Goal: Information Seeking & Learning: Find specific fact

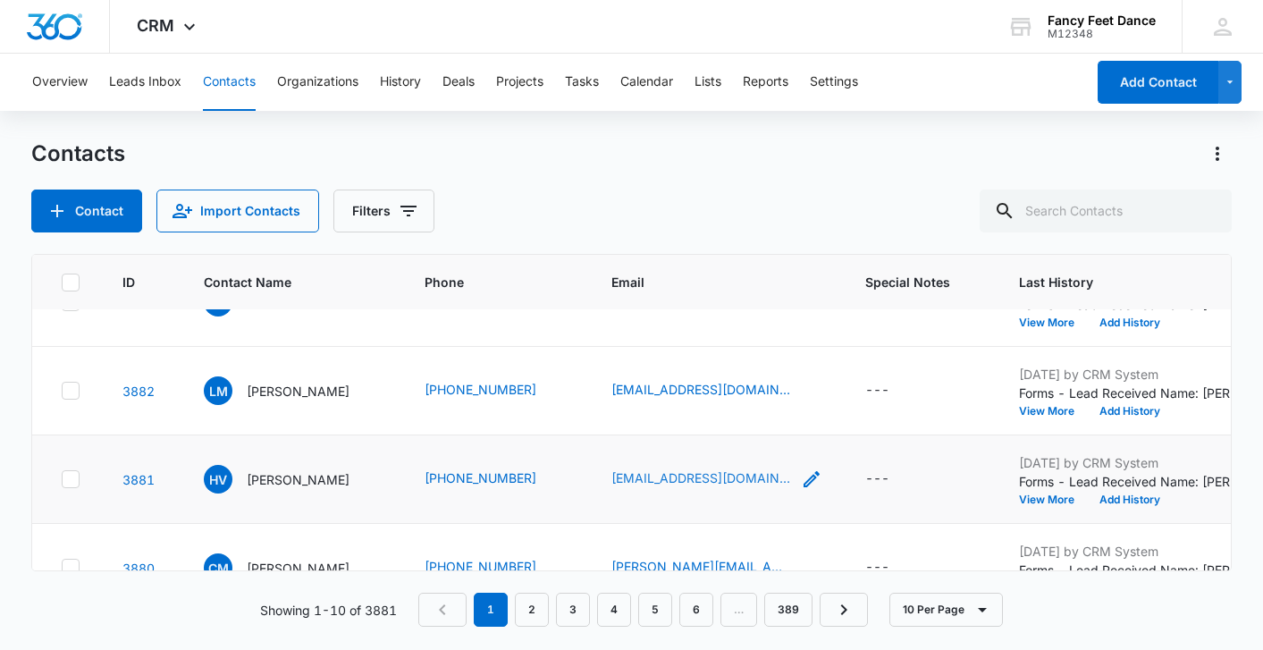
scroll to position [624, 0]
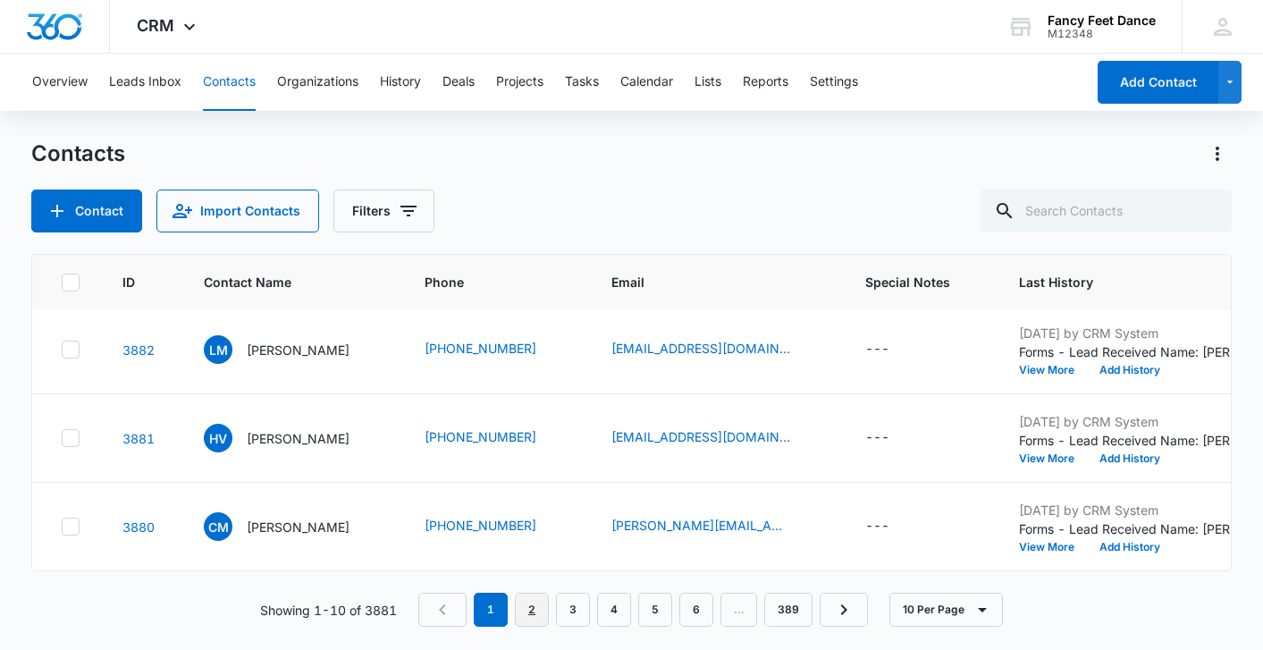
click at [531, 616] on link "2" at bounding box center [532, 610] width 34 height 34
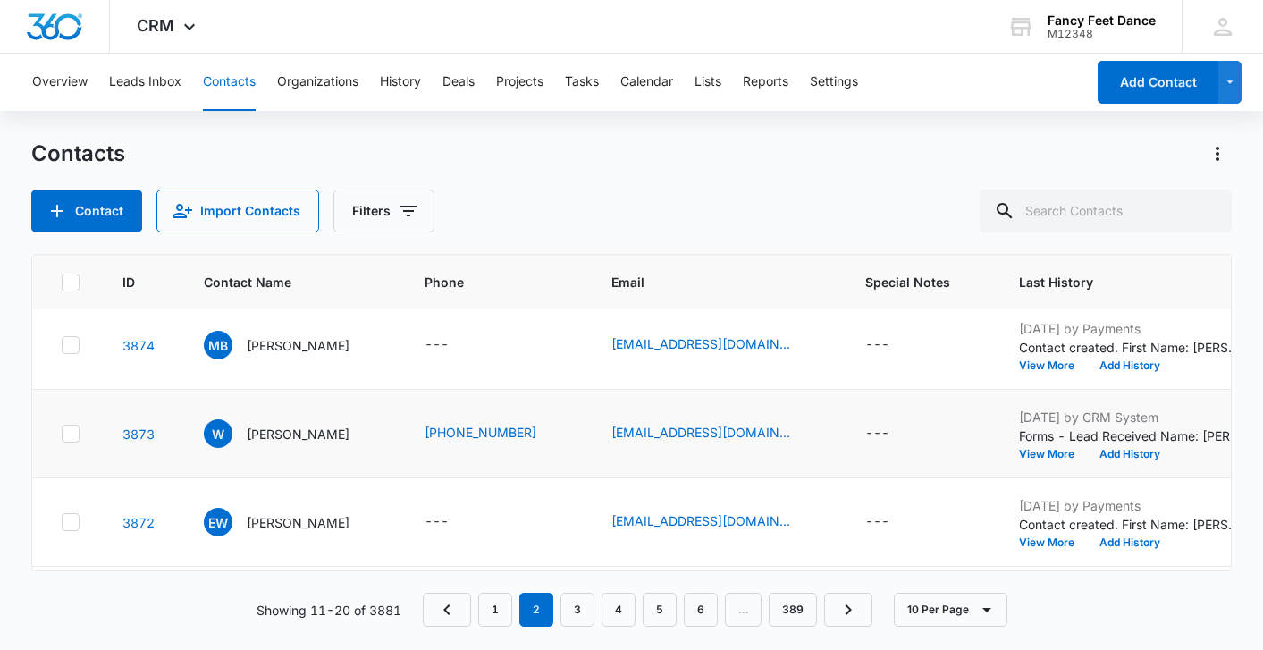
scroll to position [447, 0]
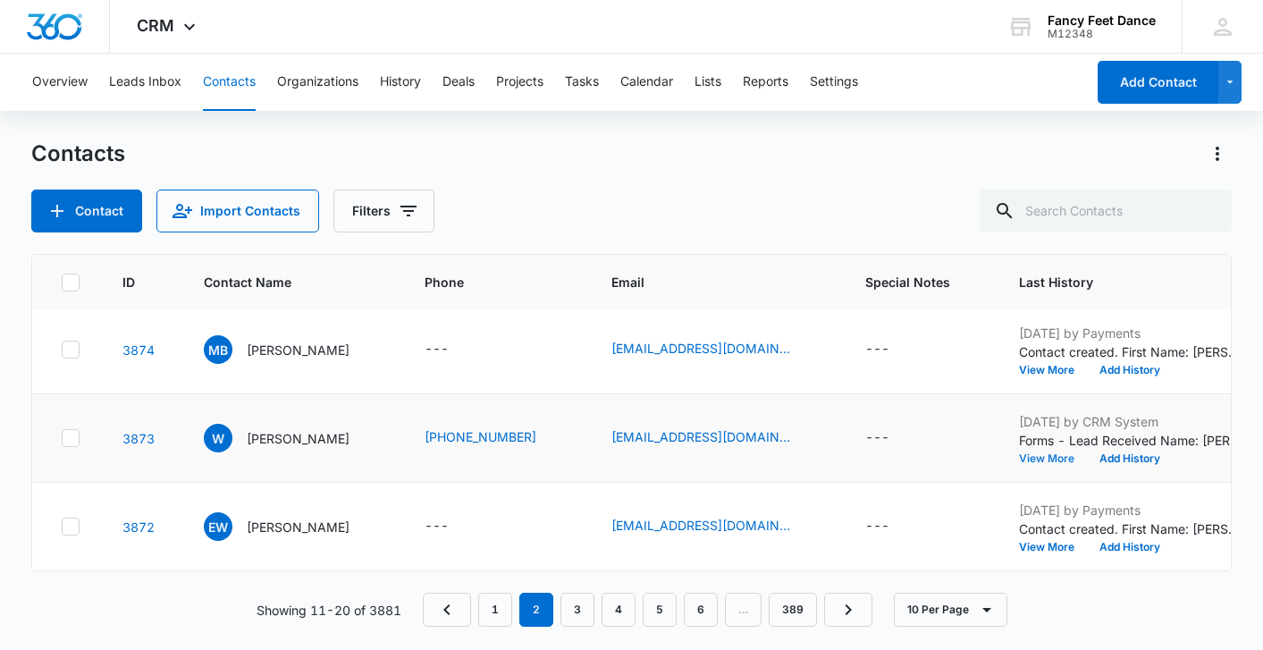
click at [1047, 460] on button "View More" at bounding box center [1053, 458] width 68 height 11
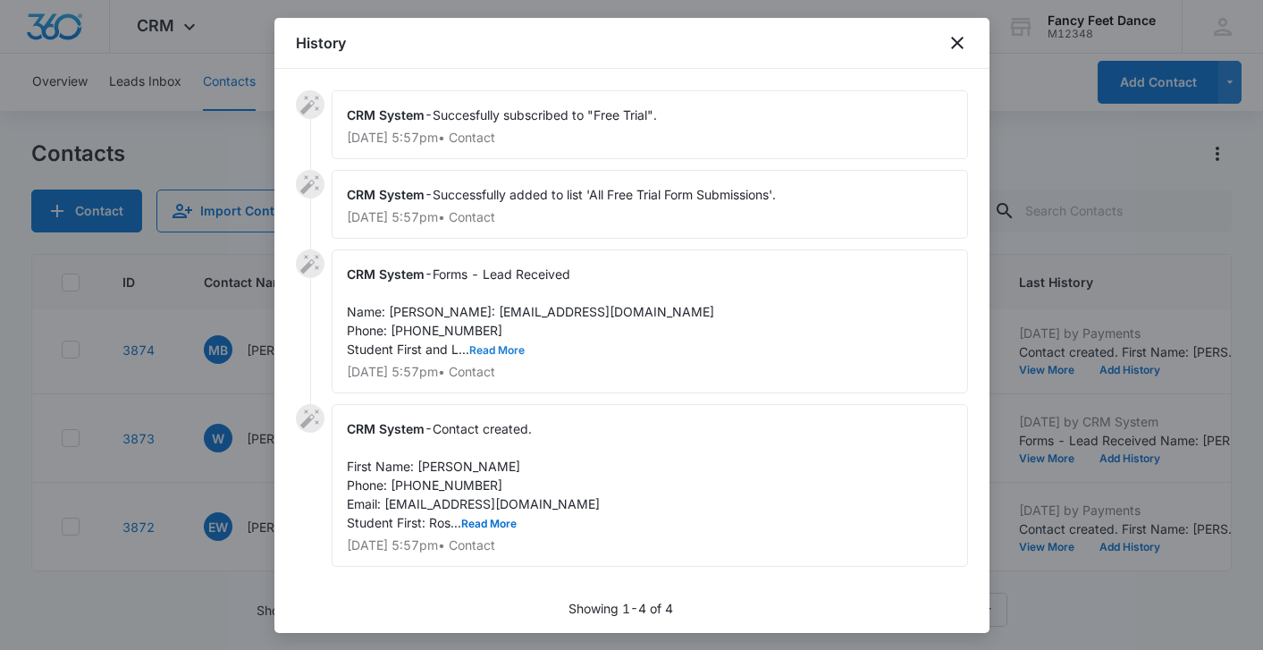
click at [488, 356] on button "Read More" at bounding box center [496, 350] width 55 height 11
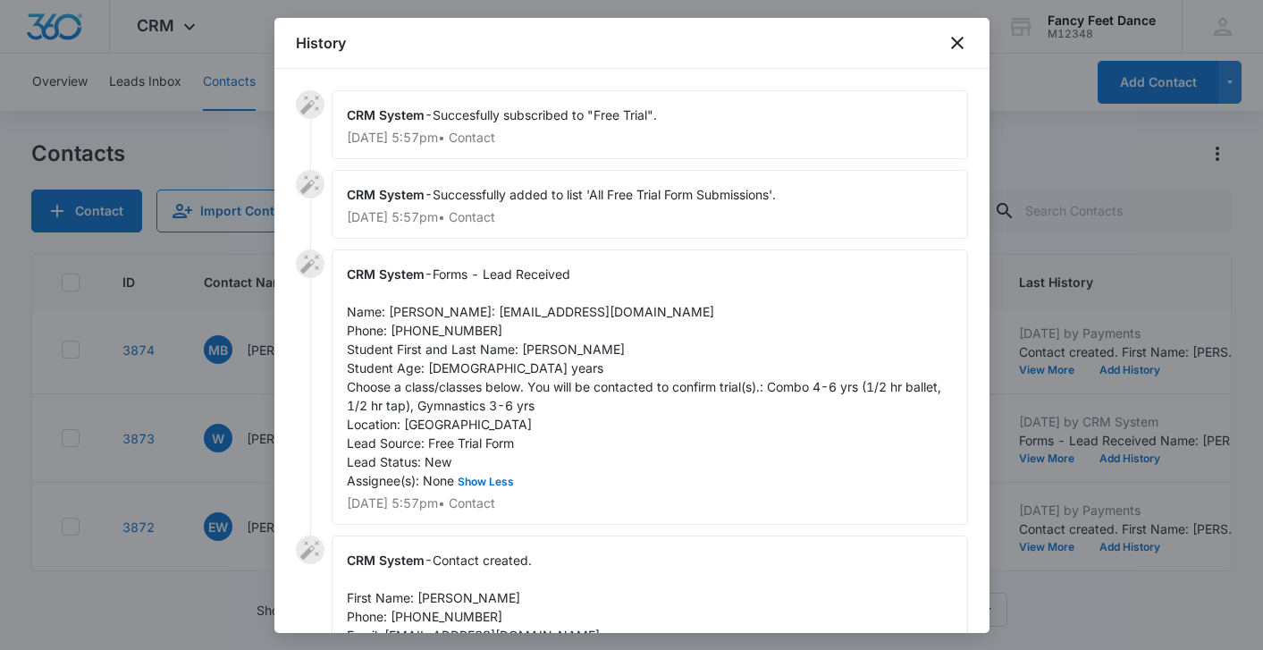
click at [537, 367] on span "Forms - Lead Received Name: [PERSON_NAME]: [EMAIL_ADDRESS][DOMAIN_NAME] Phone: …" at bounding box center [646, 377] width 598 height 222
copy span "Rosbely"
click at [412, 323] on span "Forms - Lead Received Name: [PERSON_NAME]: [EMAIL_ADDRESS][DOMAIN_NAME] Phone: …" at bounding box center [646, 377] width 598 height 222
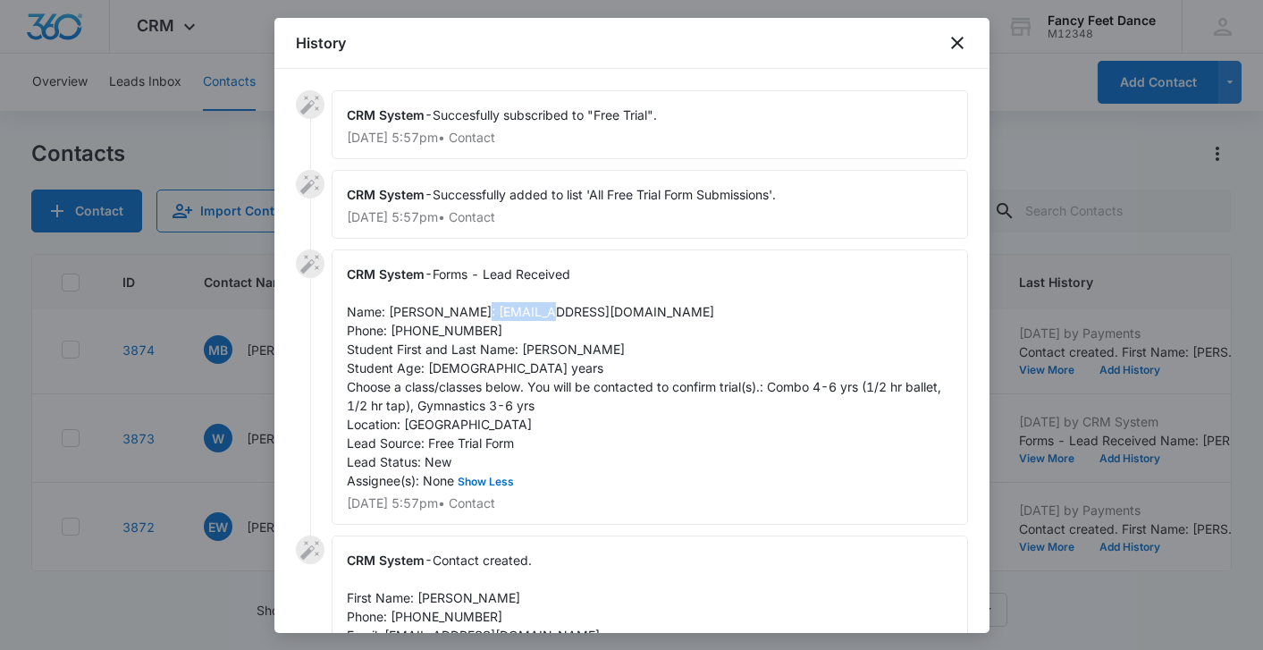
click at [412, 323] on span "Forms - Lead Received Name: [PERSON_NAME]: [EMAIL_ADDRESS][DOMAIN_NAME] Phone: …" at bounding box center [646, 377] width 598 height 222
click at [412, 310] on span "Forms - Lead Received Name: [PERSON_NAME]: [EMAIL_ADDRESS][DOMAIN_NAME] Phone: …" at bounding box center [646, 377] width 598 height 222
copy span "[PERSON_NAME]"
click at [448, 354] on span "Forms - Lead Received Name: [PERSON_NAME]: [EMAIL_ADDRESS][DOMAIN_NAME] Phone: …" at bounding box center [646, 377] width 598 height 222
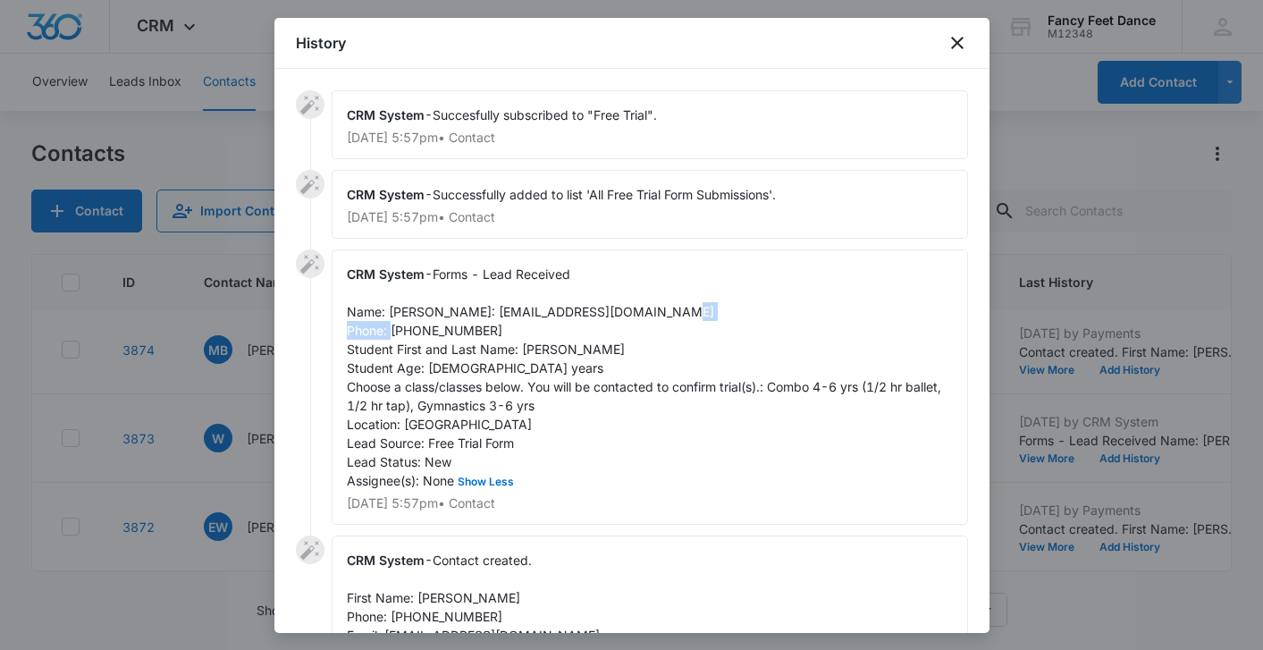
click at [448, 354] on span "Forms - Lead Received Name: [PERSON_NAME]: [EMAIL_ADDRESS][DOMAIN_NAME] Phone: …" at bounding box center [646, 377] width 598 height 222
copy span "3479816198"
click at [198, 433] on div at bounding box center [631, 325] width 1263 height 650
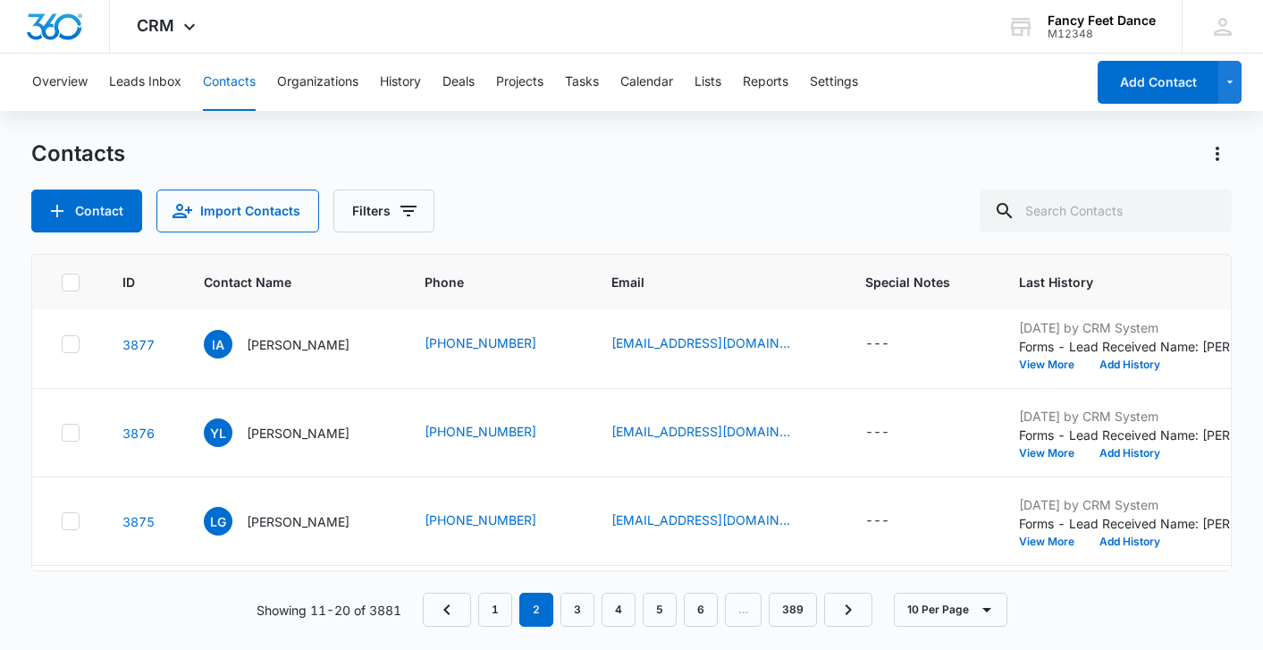
scroll to position [185, 0]
click at [1067, 545] on button "View More" at bounding box center [1053, 543] width 68 height 11
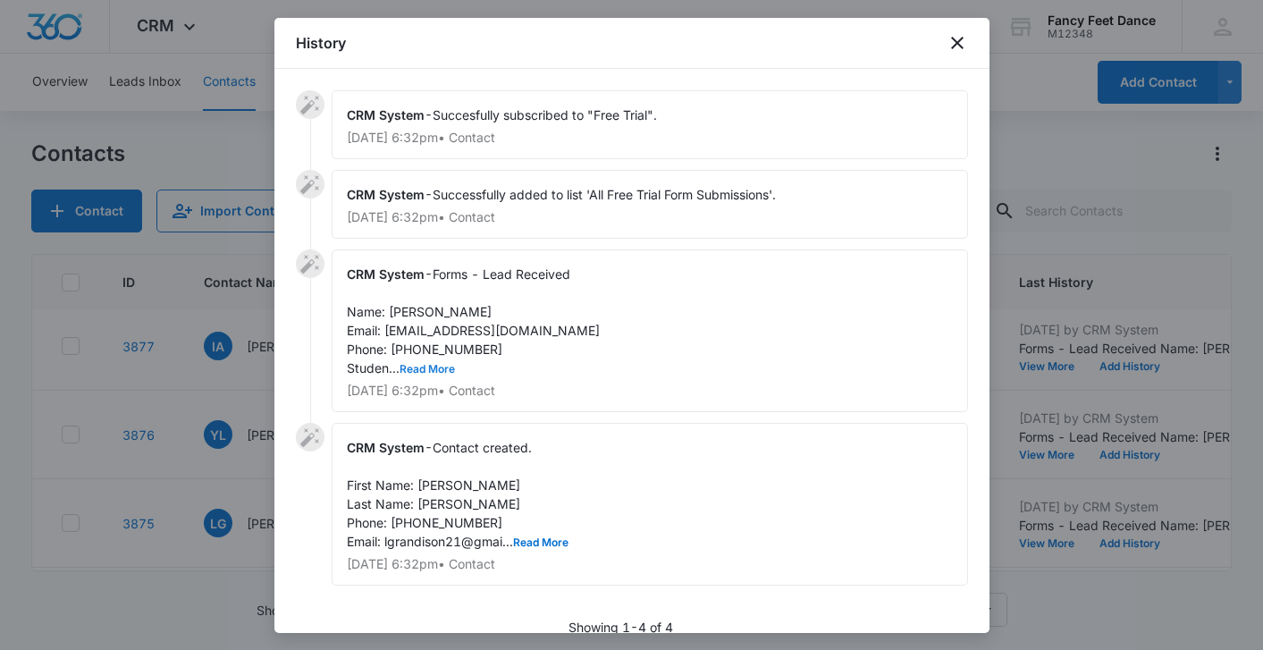
click at [441, 364] on button "Read More" at bounding box center [427, 369] width 55 height 11
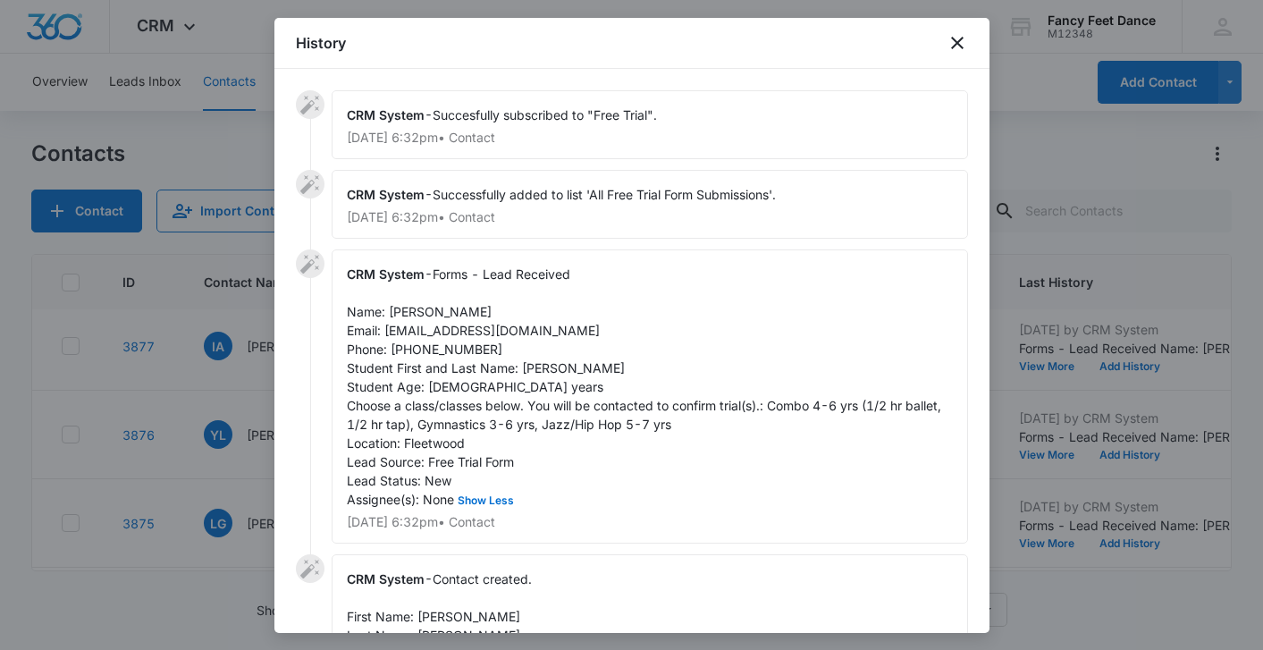
click at [527, 365] on span "Forms - Lead Received Name: [PERSON_NAME] Email: [EMAIL_ADDRESS][DOMAIN_NAME] P…" at bounding box center [646, 386] width 598 height 240
copy span "Zoey"
click at [413, 307] on span "Forms - Lead Received Name: [PERSON_NAME] Email: [EMAIL_ADDRESS][DOMAIN_NAME] P…" at bounding box center [646, 386] width 598 height 240
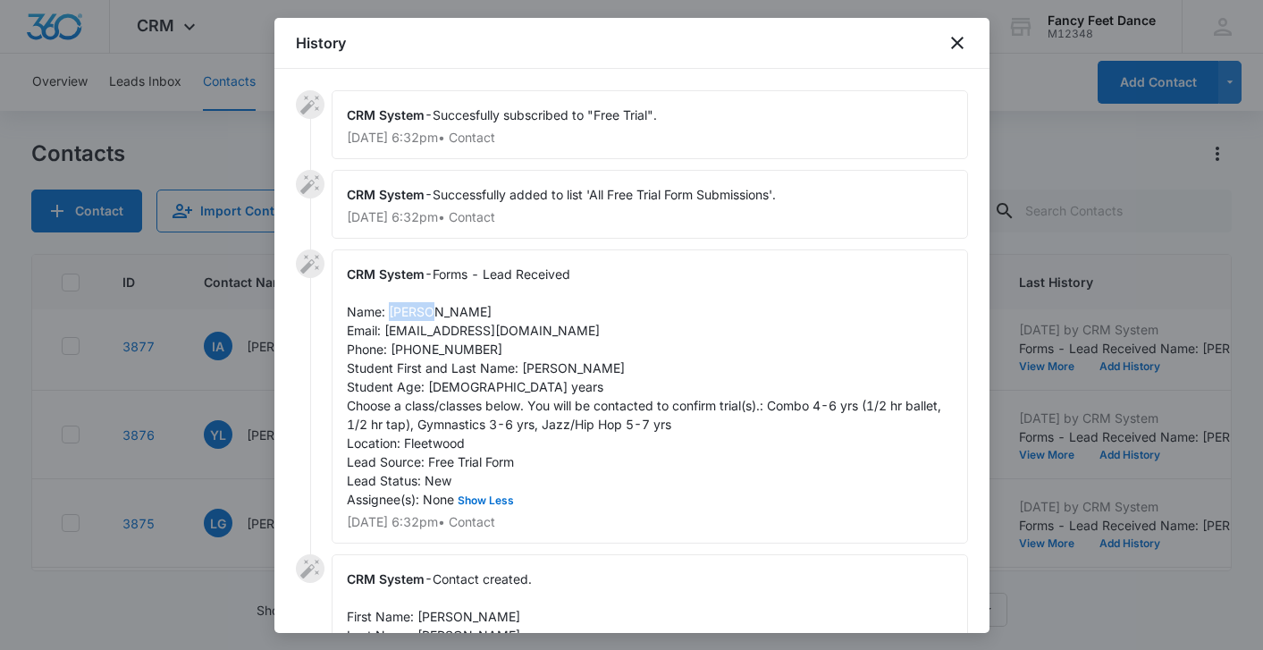
copy span "[PERSON_NAME]"
click at [440, 350] on span "Forms - Lead Received Name: [PERSON_NAME] Email: [EMAIL_ADDRESS][DOMAIN_NAME] P…" at bounding box center [646, 386] width 598 height 240
copy span "9146890023"
click at [223, 448] on div at bounding box center [631, 325] width 1263 height 650
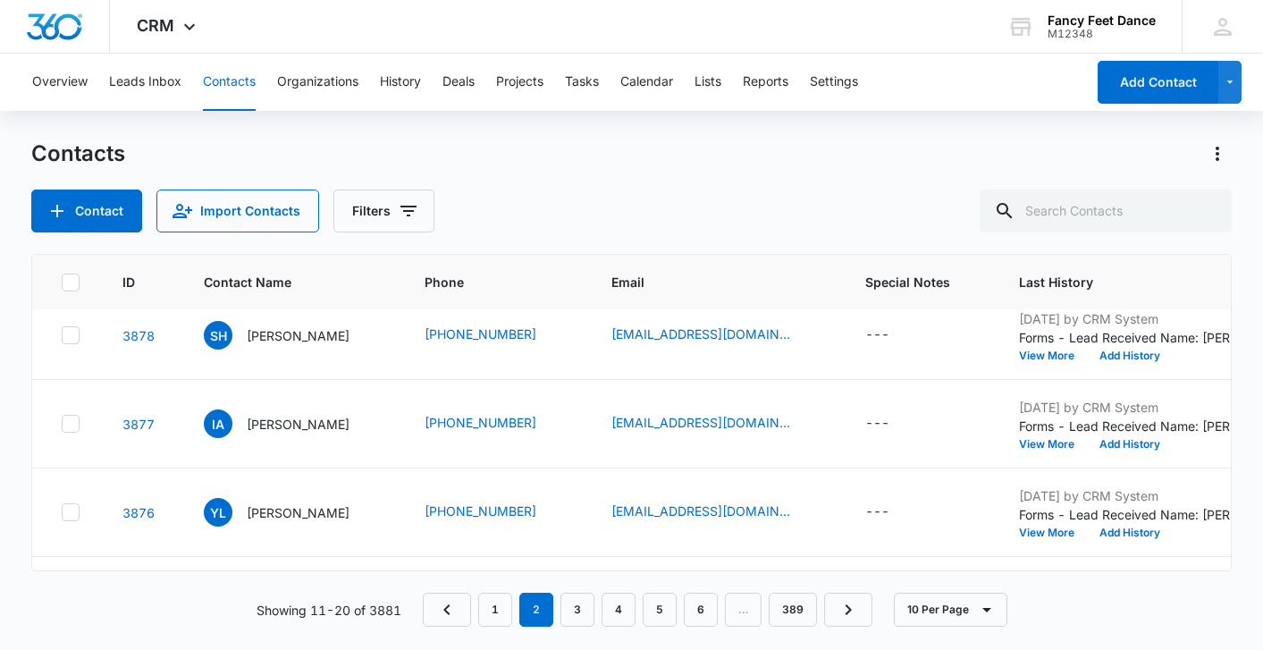
scroll to position [102, 0]
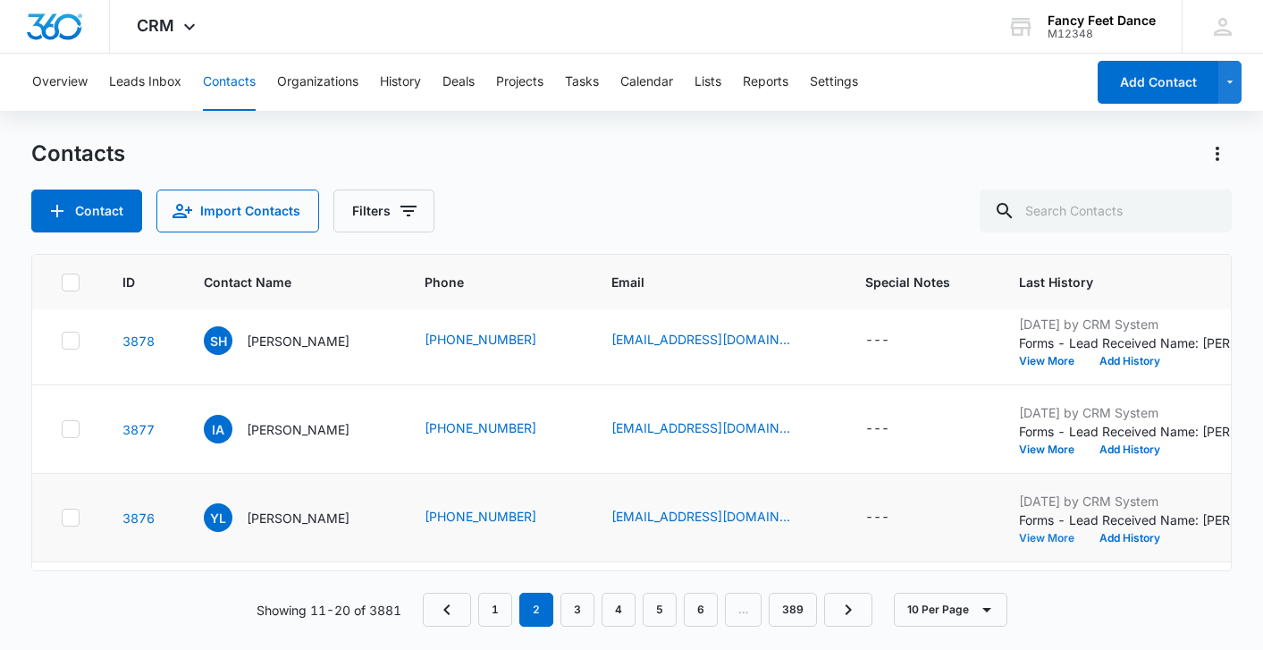
click at [1073, 534] on button "View More" at bounding box center [1053, 538] width 68 height 11
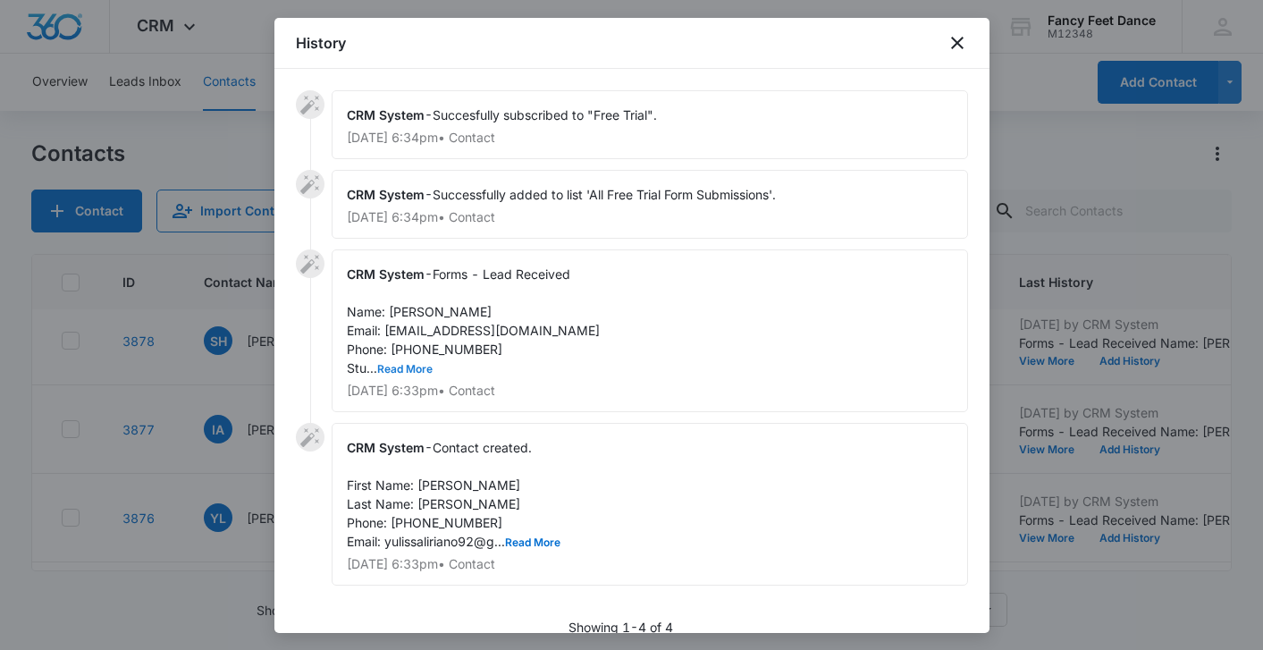
click at [416, 370] on button "Read More" at bounding box center [404, 369] width 55 height 11
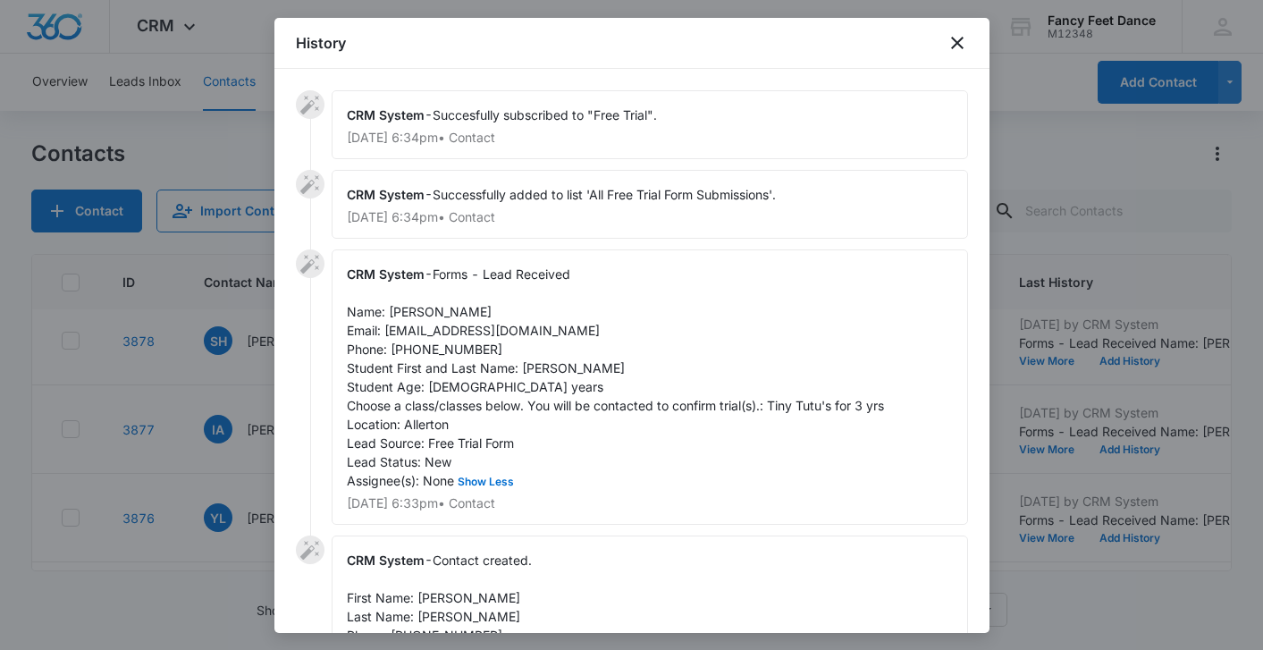
click at [536, 360] on span "Forms - Lead Received Name: [PERSON_NAME] Email: [EMAIL_ADDRESS][DOMAIN_NAME] P…" at bounding box center [615, 377] width 537 height 222
copy span "Arya"
click at [414, 315] on span "Forms - Lead Received Name: [PERSON_NAME] Email: [EMAIL_ADDRESS][DOMAIN_NAME] P…" at bounding box center [615, 377] width 537 height 222
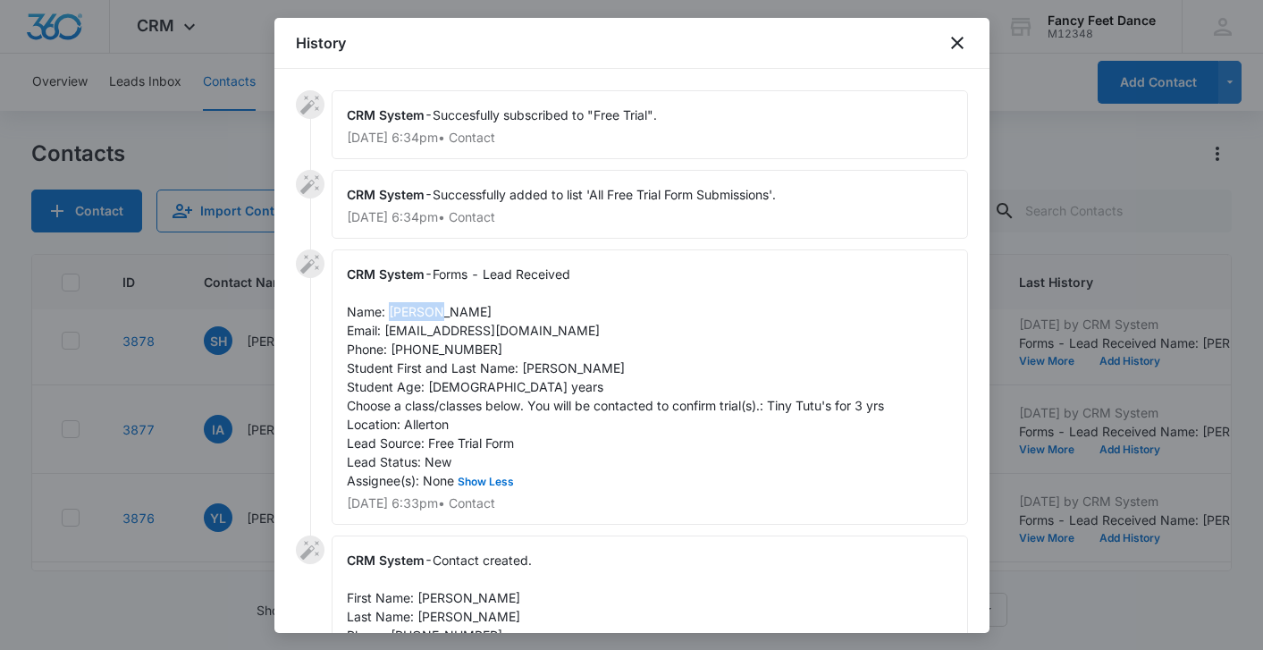
copy span "Yulissa"
click at [450, 341] on span "Forms - Lead Received Name: [PERSON_NAME] Email: [EMAIL_ADDRESS][DOMAIN_NAME] P…" at bounding box center [615, 377] width 537 height 222
copy span "9292184781"
click at [241, 368] on div at bounding box center [631, 325] width 1263 height 650
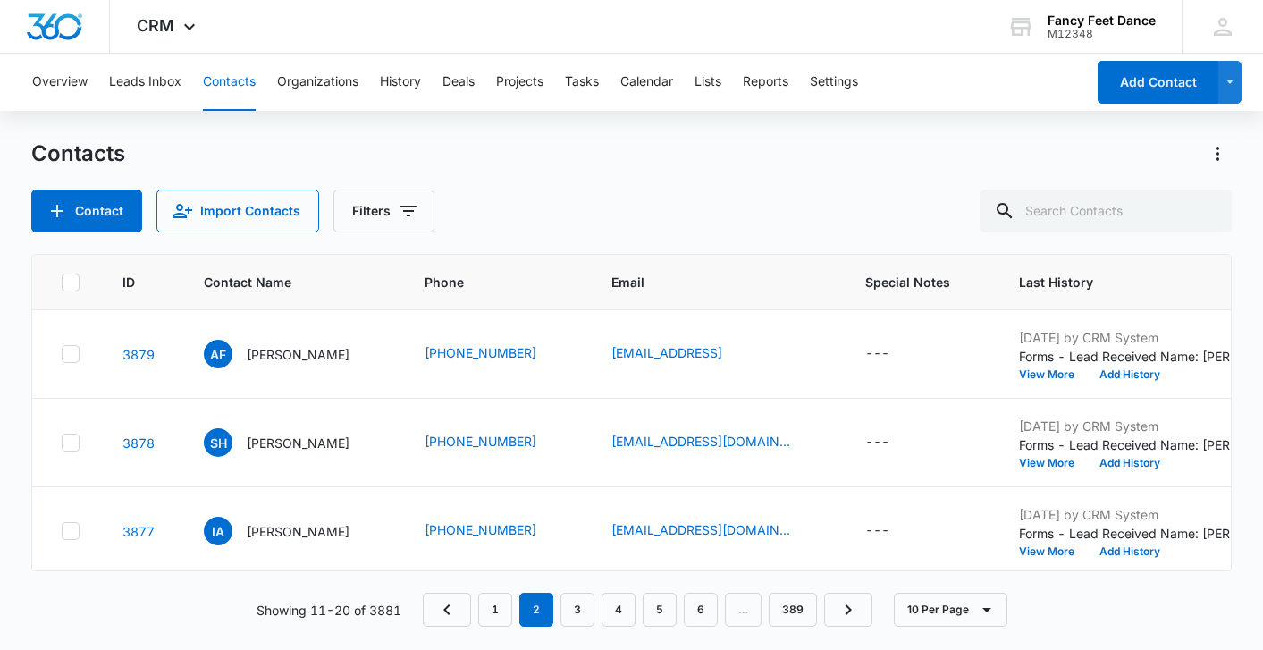
scroll to position [3, 0]
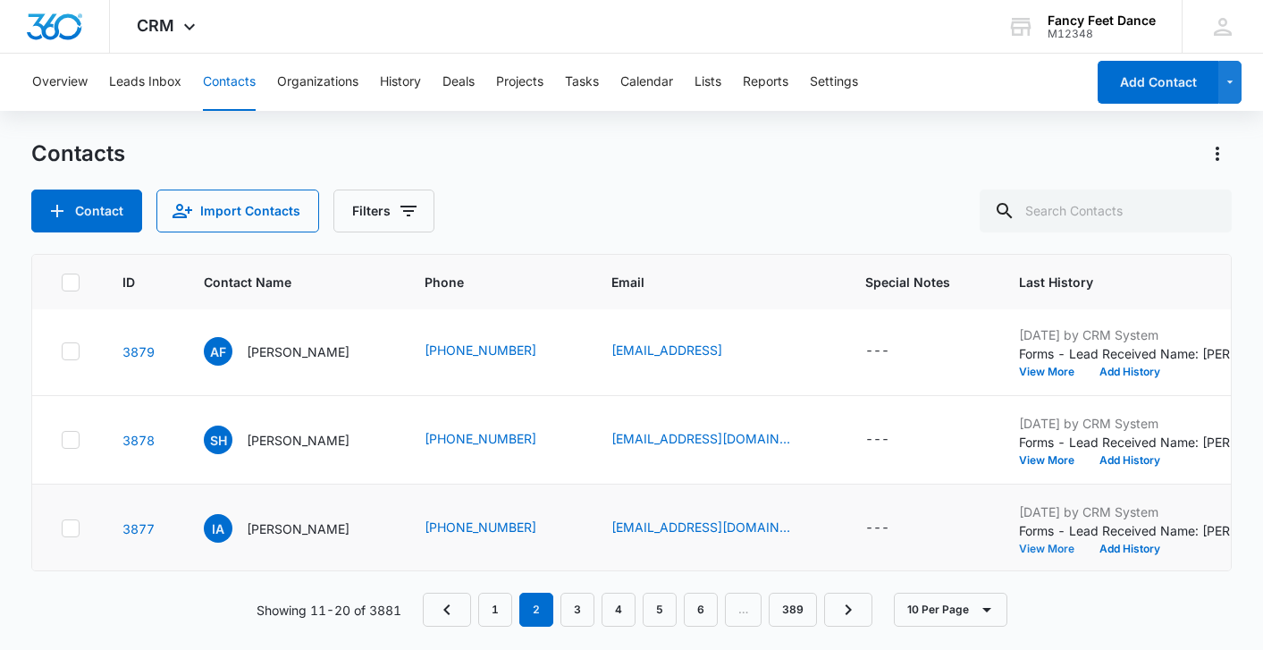
click at [1054, 543] on button "View More" at bounding box center [1053, 548] width 68 height 11
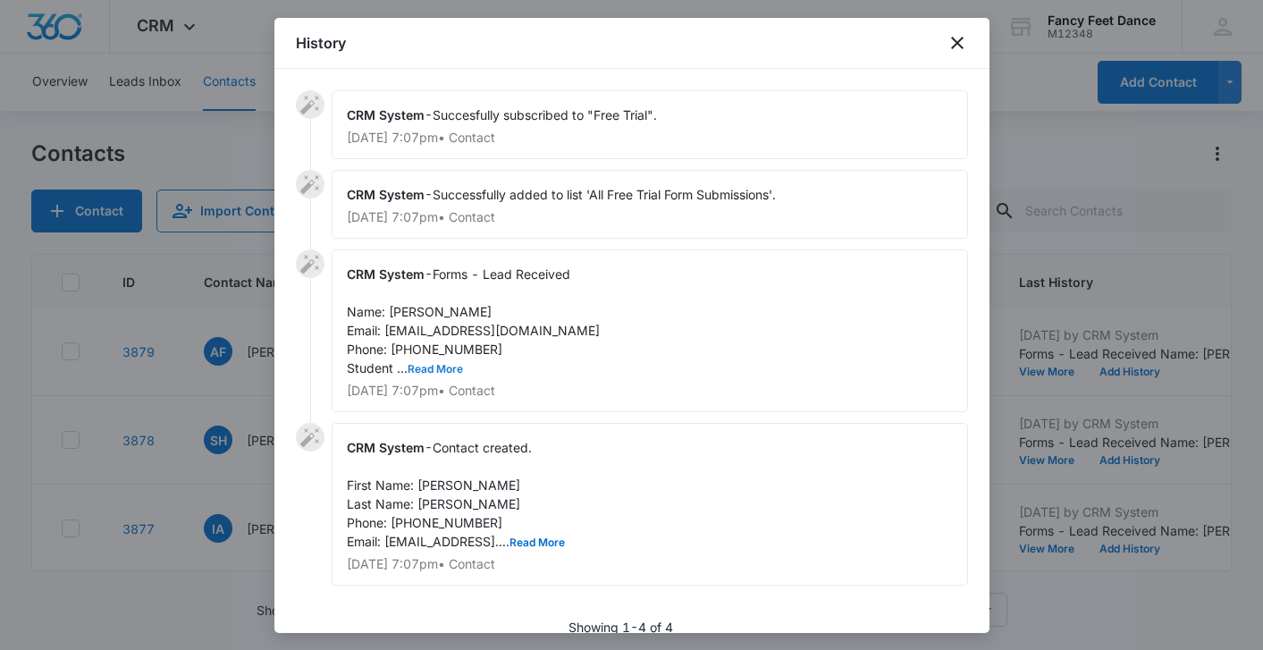
click at [438, 367] on button "Read More" at bounding box center [435, 369] width 55 height 11
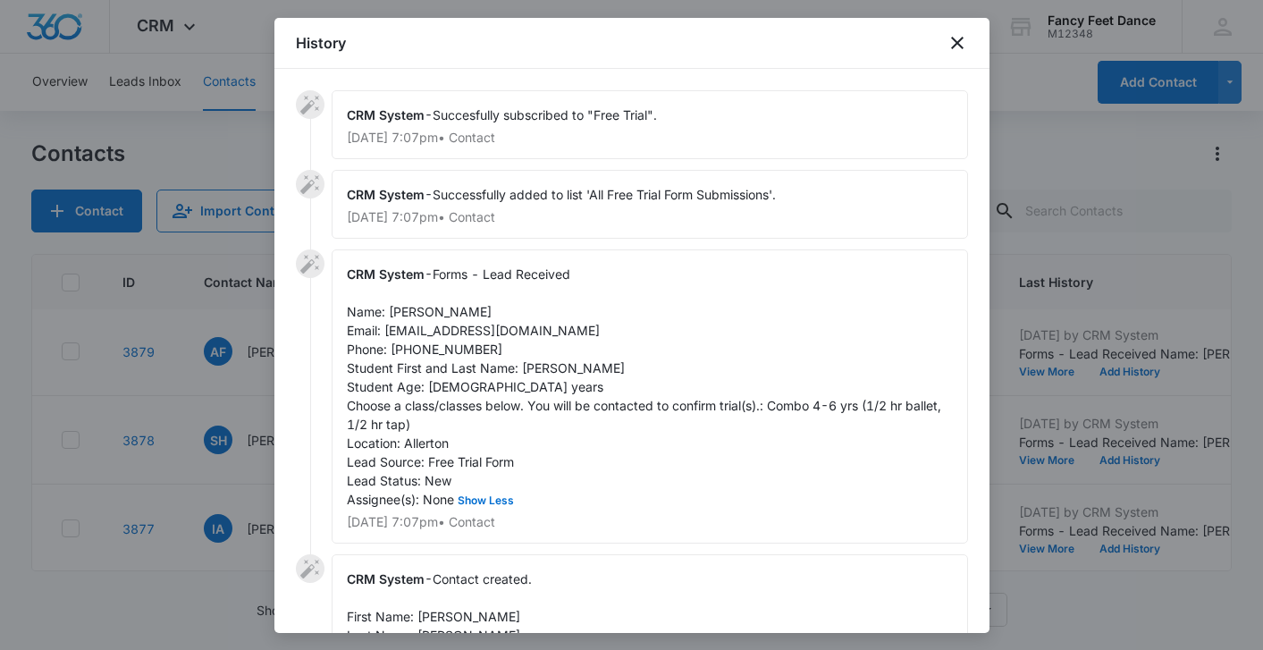
click at [532, 369] on span "Forms - Lead Received Name: [PERSON_NAME] Email: [EMAIL_ADDRESS][DOMAIN_NAME] P…" at bounding box center [646, 386] width 598 height 240
copy span "Skylar"
click at [404, 308] on span "Forms - Lead Received Name: [PERSON_NAME] Email: [EMAIL_ADDRESS][DOMAIN_NAME] P…" at bounding box center [646, 386] width 598 height 240
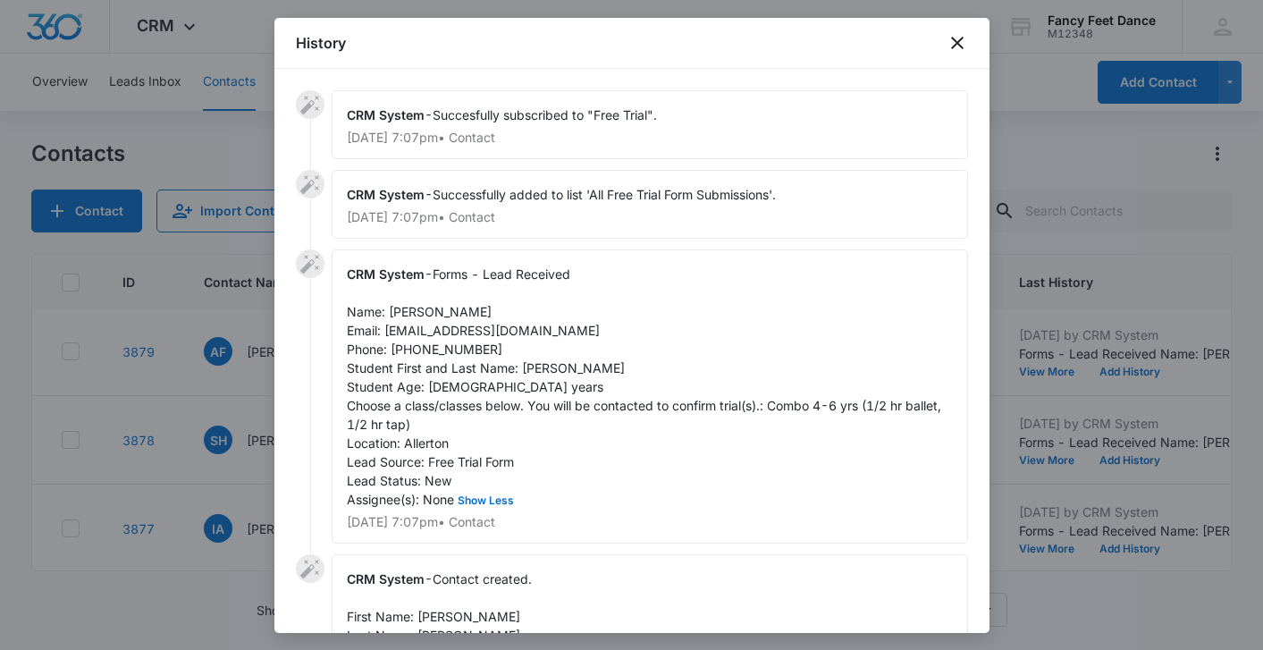
click at [458, 358] on div "CRM System - Forms - Lead Received Name: [PERSON_NAME] Email: [EMAIL_ADDRESS][D…" at bounding box center [650, 396] width 636 height 294
click at [251, 465] on div at bounding box center [631, 325] width 1263 height 650
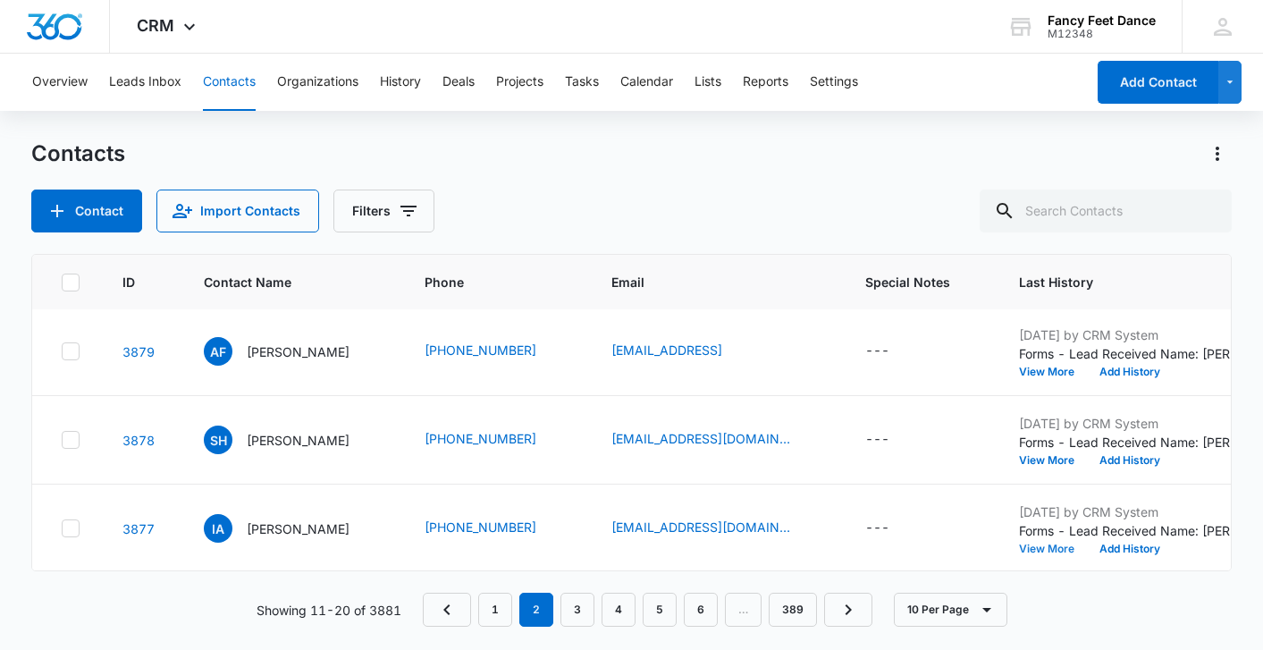
scroll to position [0, 0]
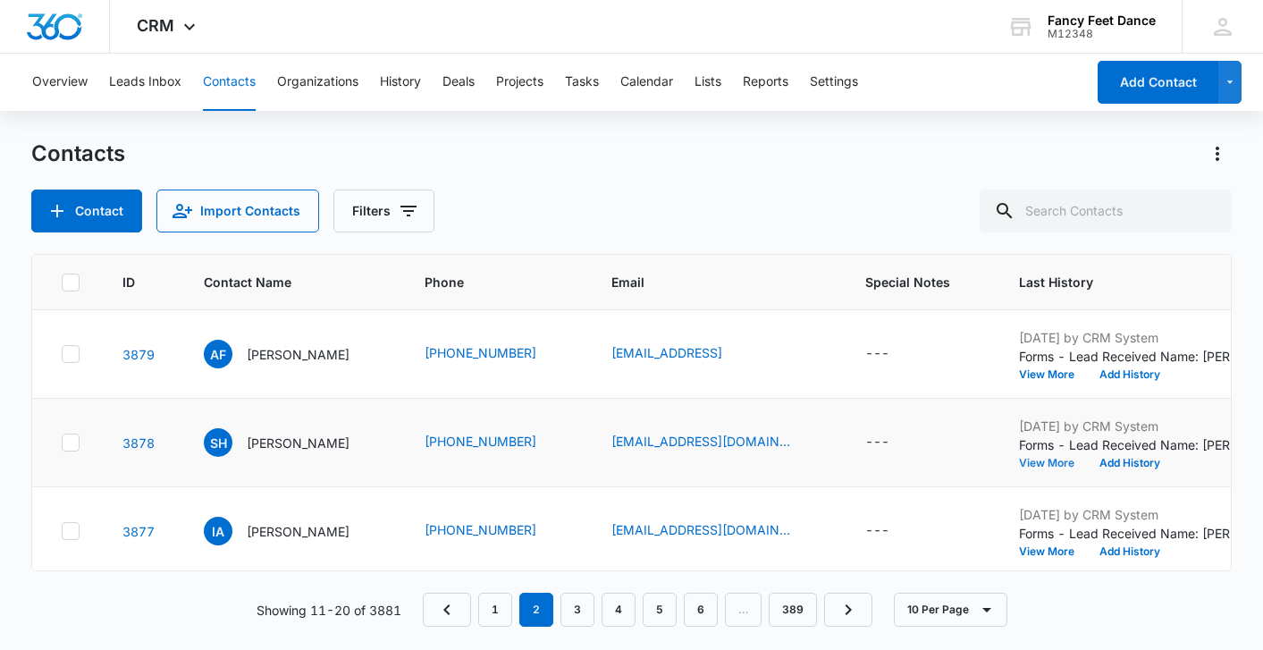
click at [1051, 463] on button "View More" at bounding box center [1053, 463] width 68 height 11
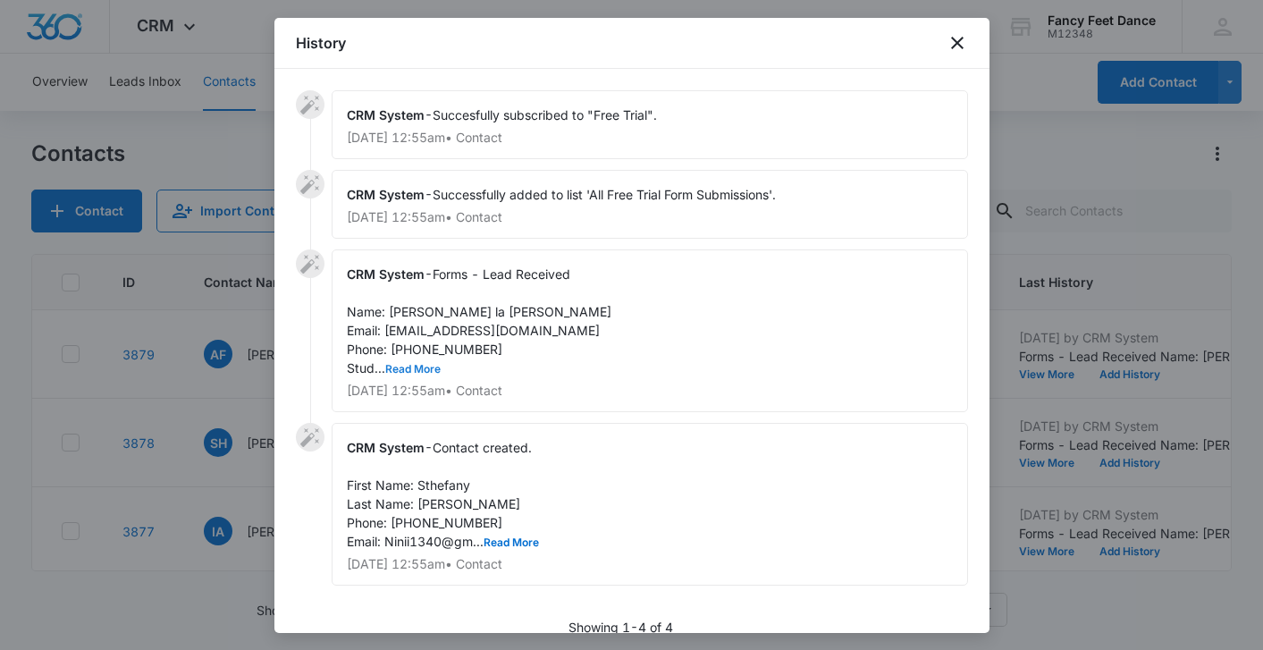
click at [420, 370] on button "Read More" at bounding box center [412, 369] width 55 height 11
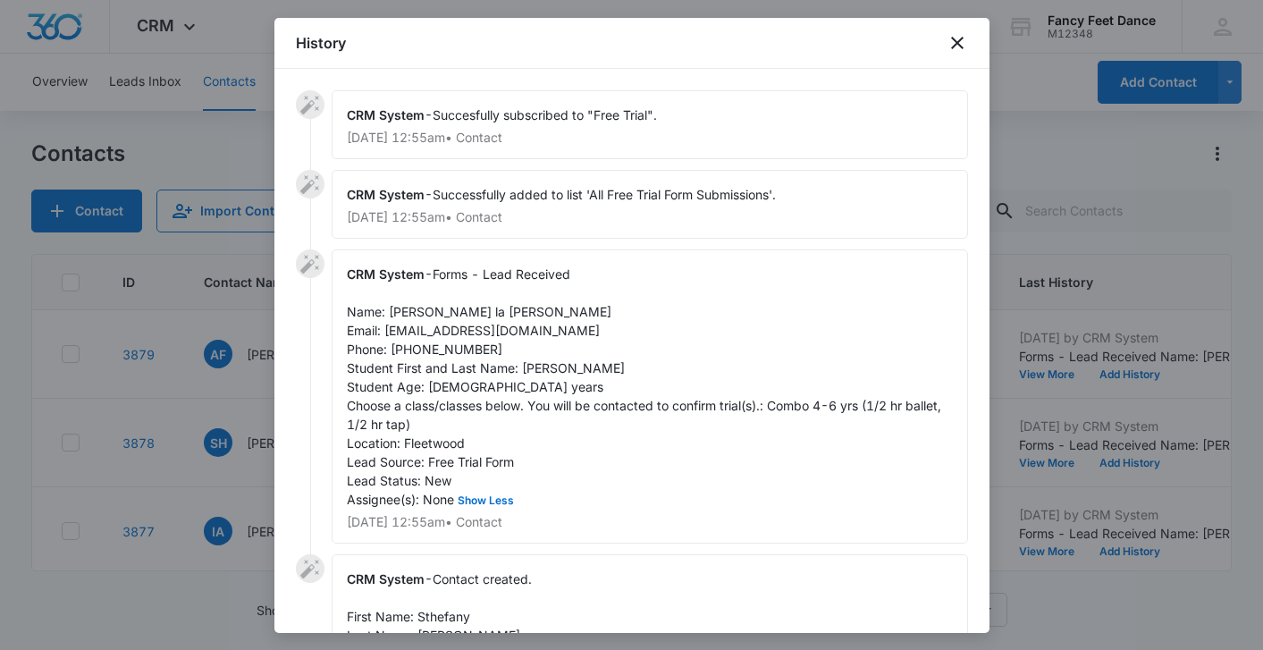
click at [535, 371] on span "Forms - Lead Received Name: [PERSON_NAME] la [PERSON_NAME] Email: [EMAIL_ADDRES…" at bounding box center [646, 386] width 598 height 240
click at [413, 307] on span "Forms - Lead Received Name: [PERSON_NAME] la [PERSON_NAME] Email: [EMAIL_ADDRES…" at bounding box center [646, 386] width 598 height 240
click at [465, 351] on span "Forms - Lead Received Name: [PERSON_NAME] la [PERSON_NAME] Email: [EMAIL_ADDRES…" at bounding box center [646, 386] width 598 height 240
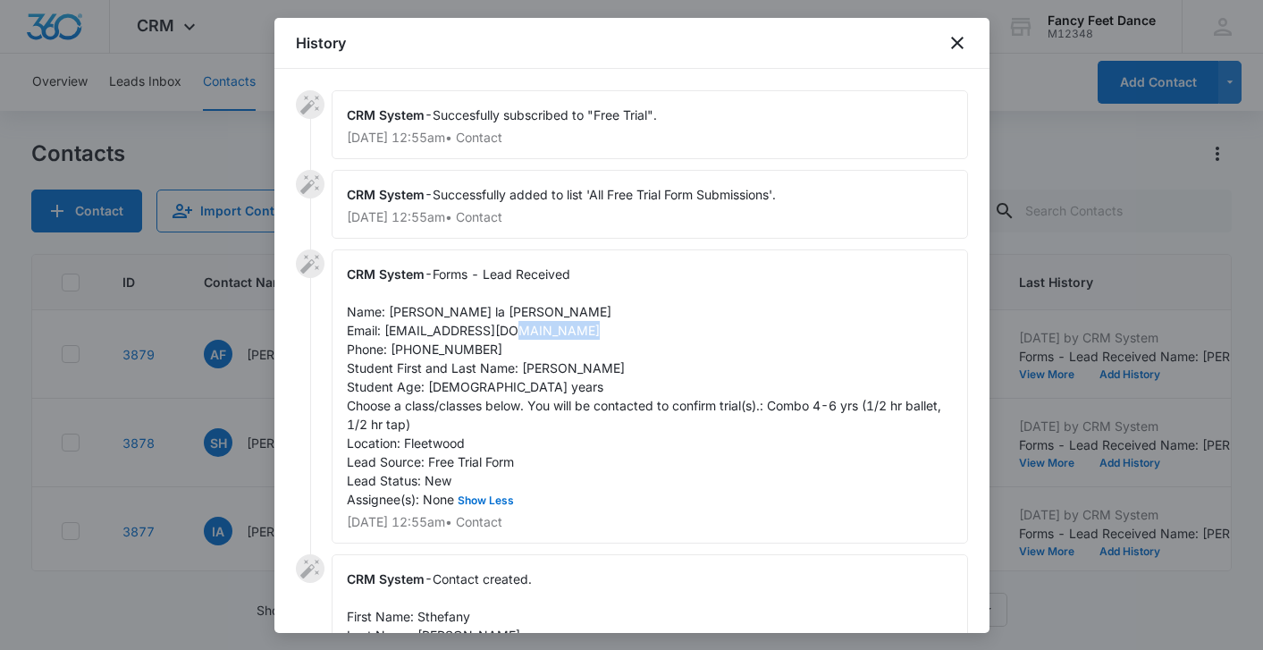
click at [465, 351] on span "Forms - Lead Received Name: [PERSON_NAME] la [PERSON_NAME] Email: [EMAIL_ADDRES…" at bounding box center [646, 386] width 598 height 240
click at [192, 392] on div at bounding box center [631, 325] width 1263 height 650
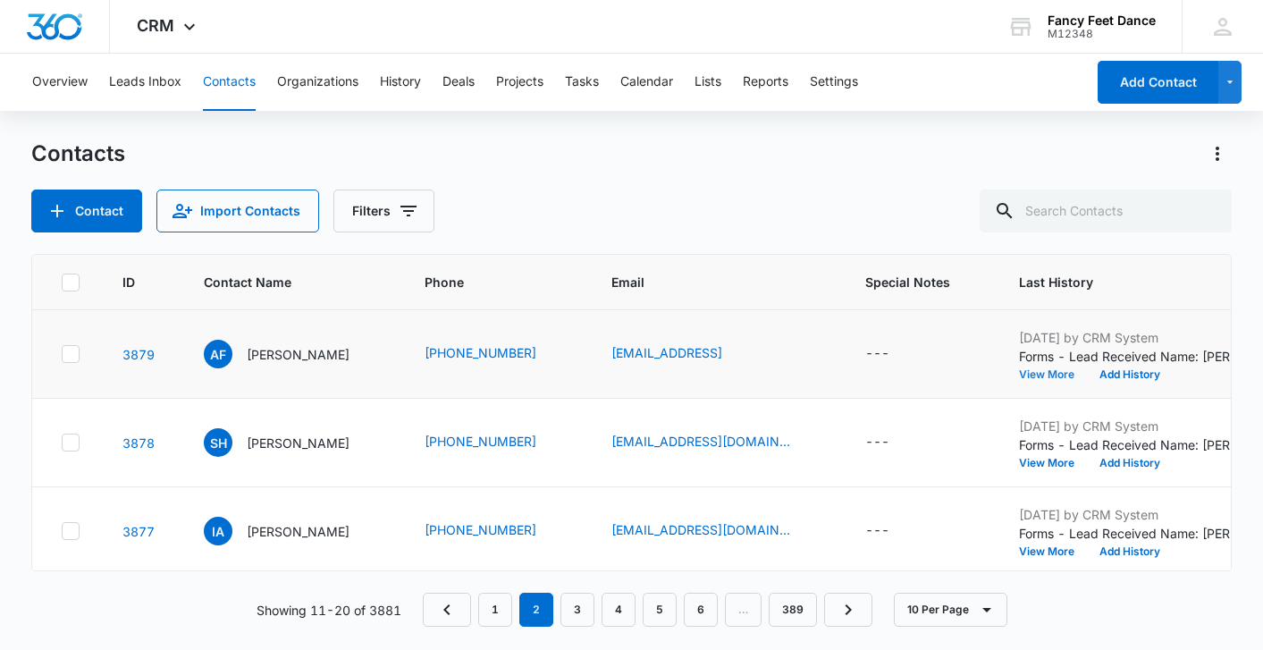
click at [1055, 376] on button "View More" at bounding box center [1053, 374] width 68 height 11
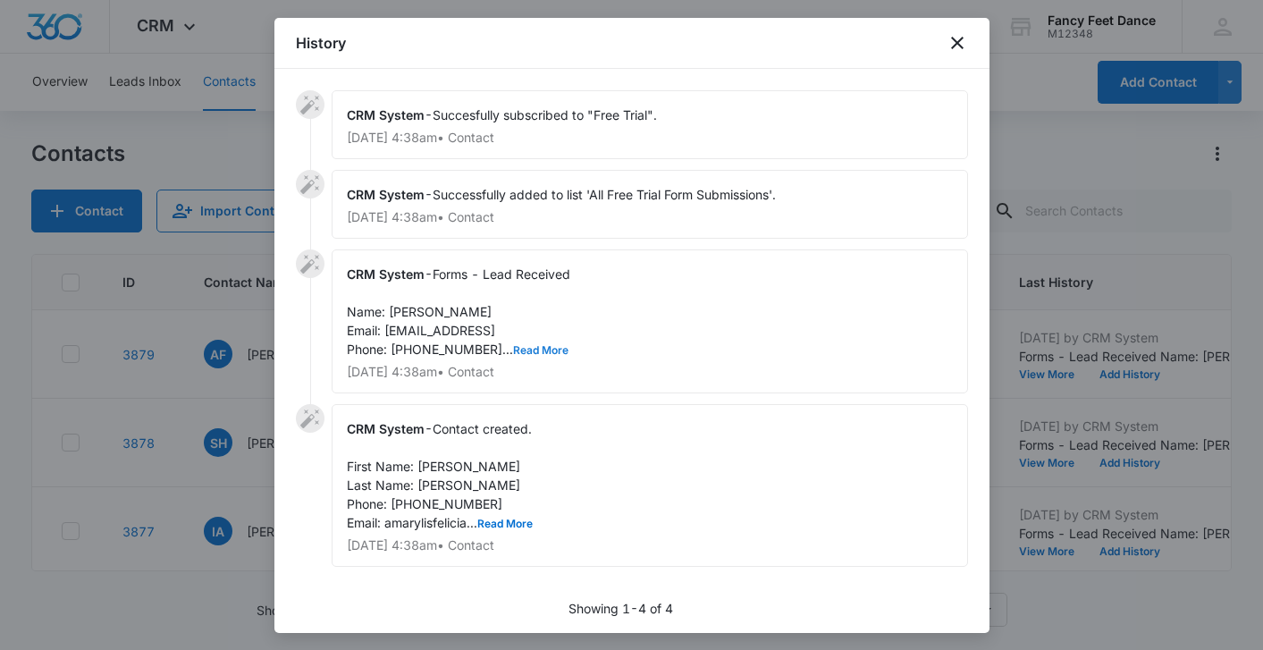
click at [513, 345] on button "Read More" at bounding box center [540, 350] width 55 height 11
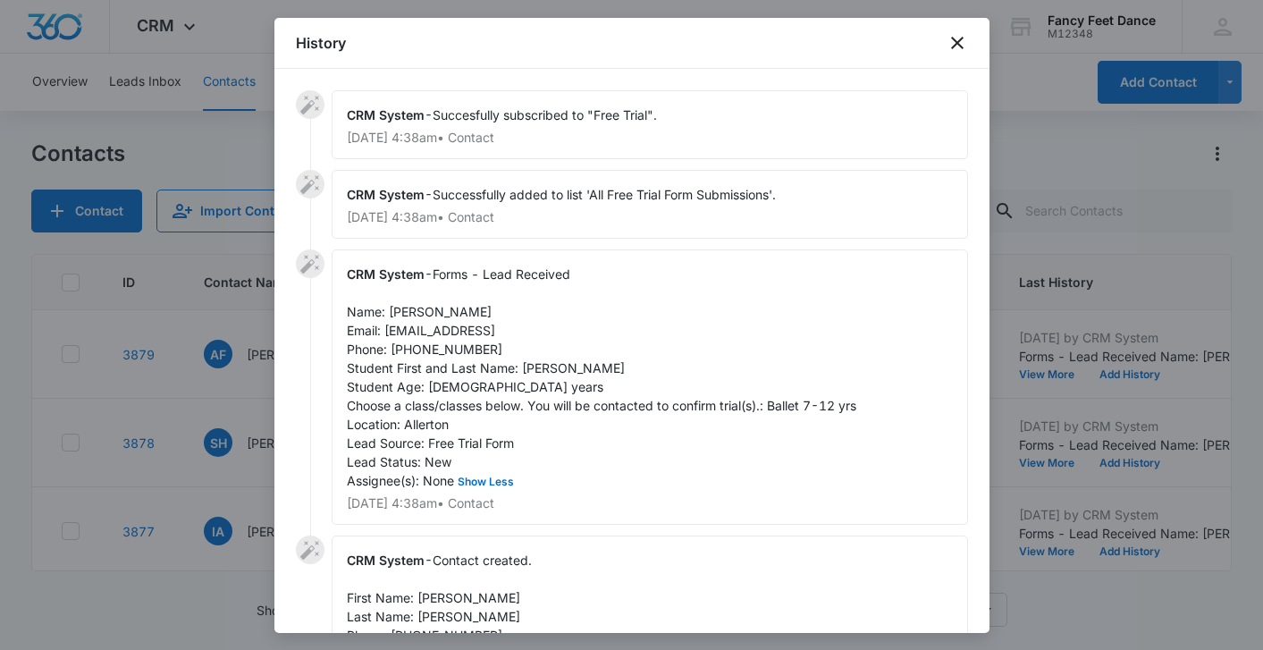
click at [526, 365] on span "Forms - Lead Received Name: [PERSON_NAME] Email: [EMAIL_ADDRESS] Phone: [PHONE_…" at bounding box center [601, 377] width 509 height 222
click at [416, 315] on span "Forms - Lead Received Name: [PERSON_NAME] Email: [EMAIL_ADDRESS] Phone: [PHONE_…" at bounding box center [601, 377] width 509 height 222
click at [445, 351] on span "Forms - Lead Received Name: [PERSON_NAME] Email: [EMAIL_ADDRESS] Phone: [PHONE_…" at bounding box center [601, 377] width 509 height 222
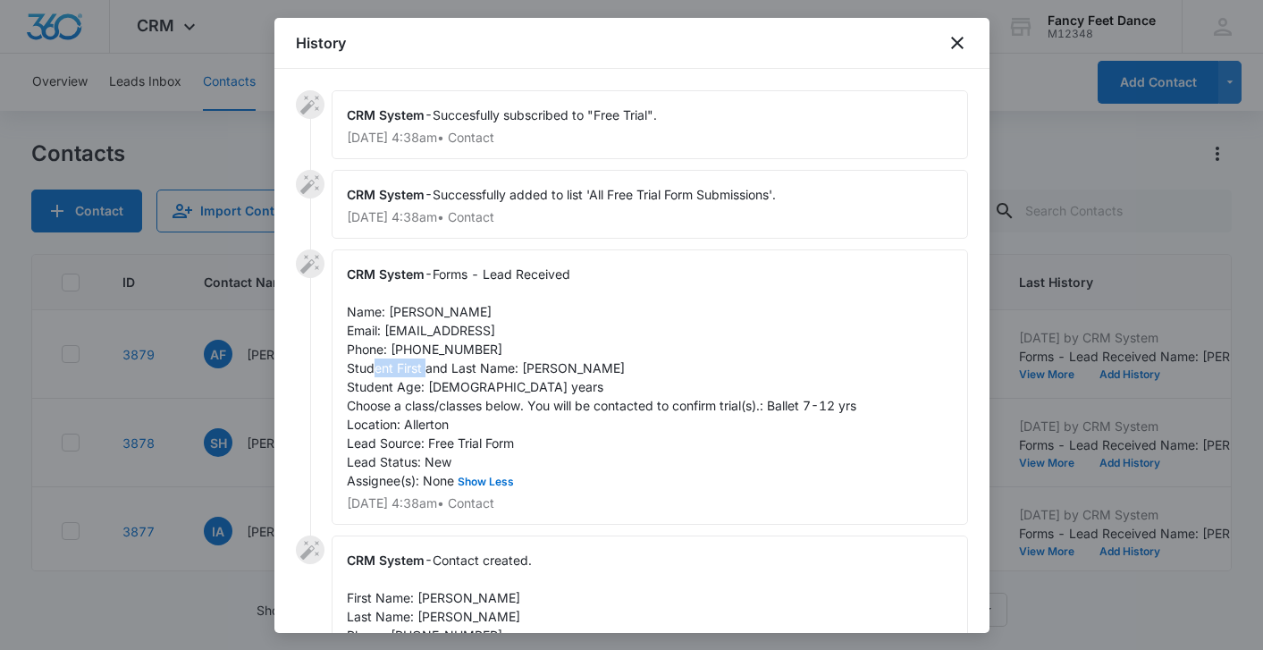
click at [445, 351] on span "Forms - Lead Received Name: [PERSON_NAME] Email: [EMAIL_ADDRESS] Phone: [PHONE_…" at bounding box center [601, 377] width 509 height 222
click at [222, 377] on div at bounding box center [631, 325] width 1263 height 650
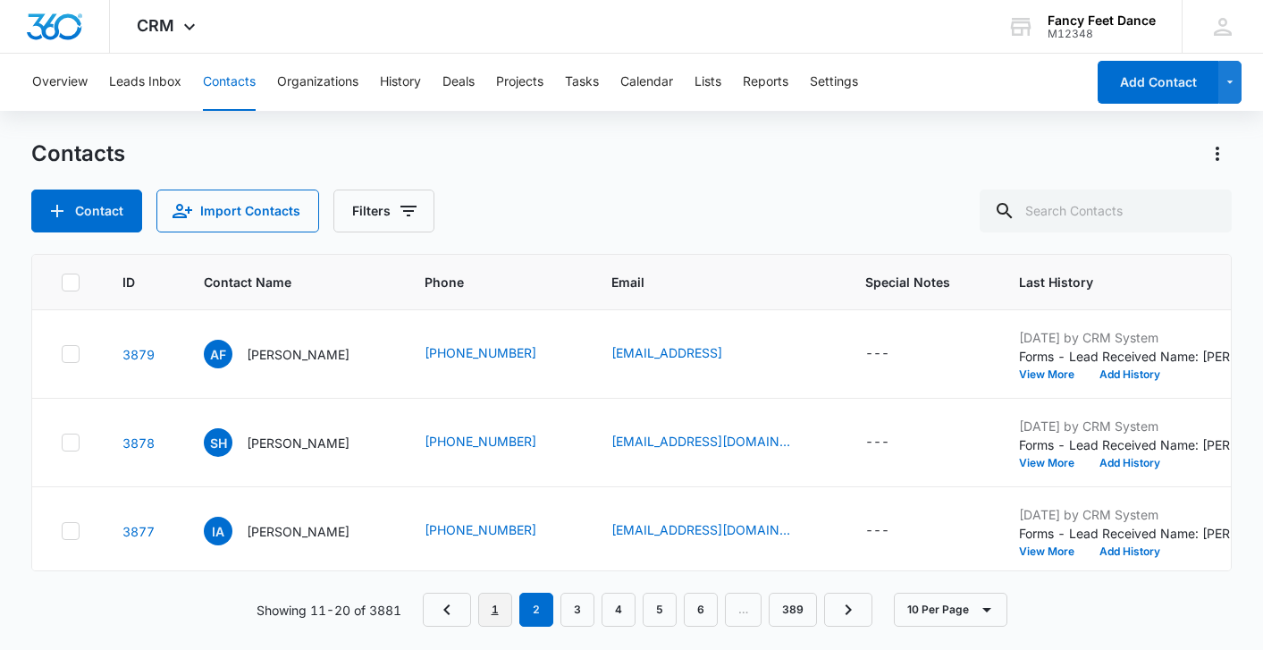
click at [488, 595] on link "1" at bounding box center [495, 610] width 34 height 34
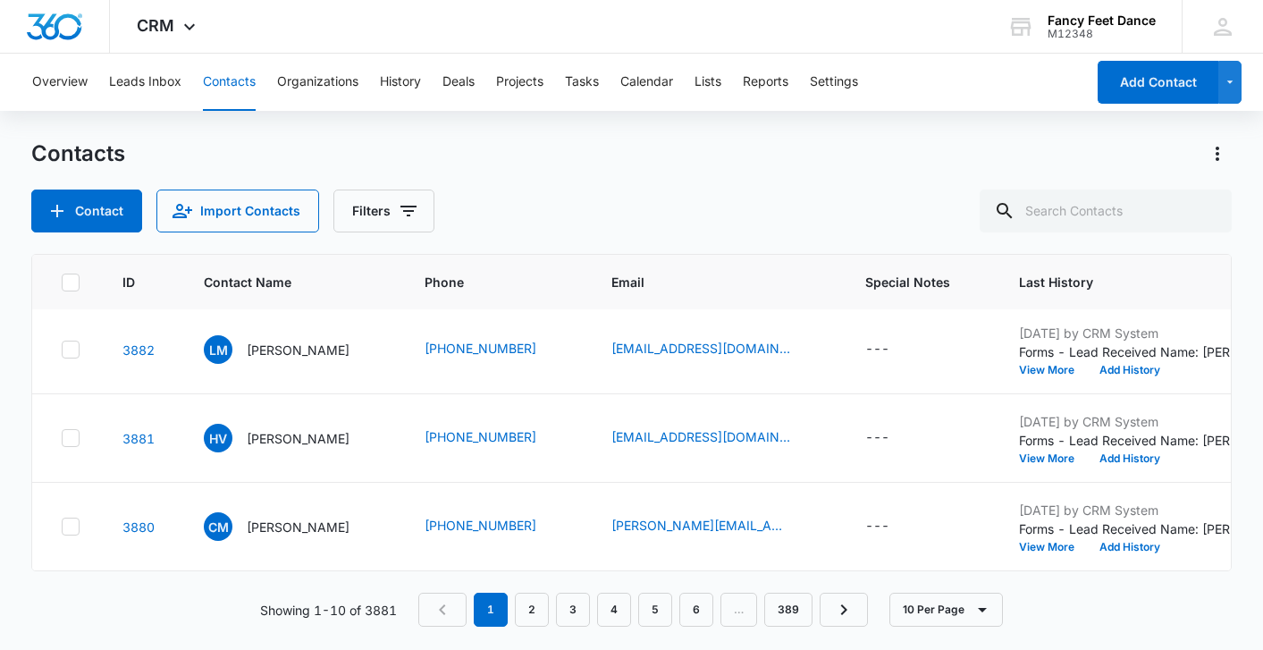
click at [1044, 550] on button "View More" at bounding box center [1053, 547] width 68 height 11
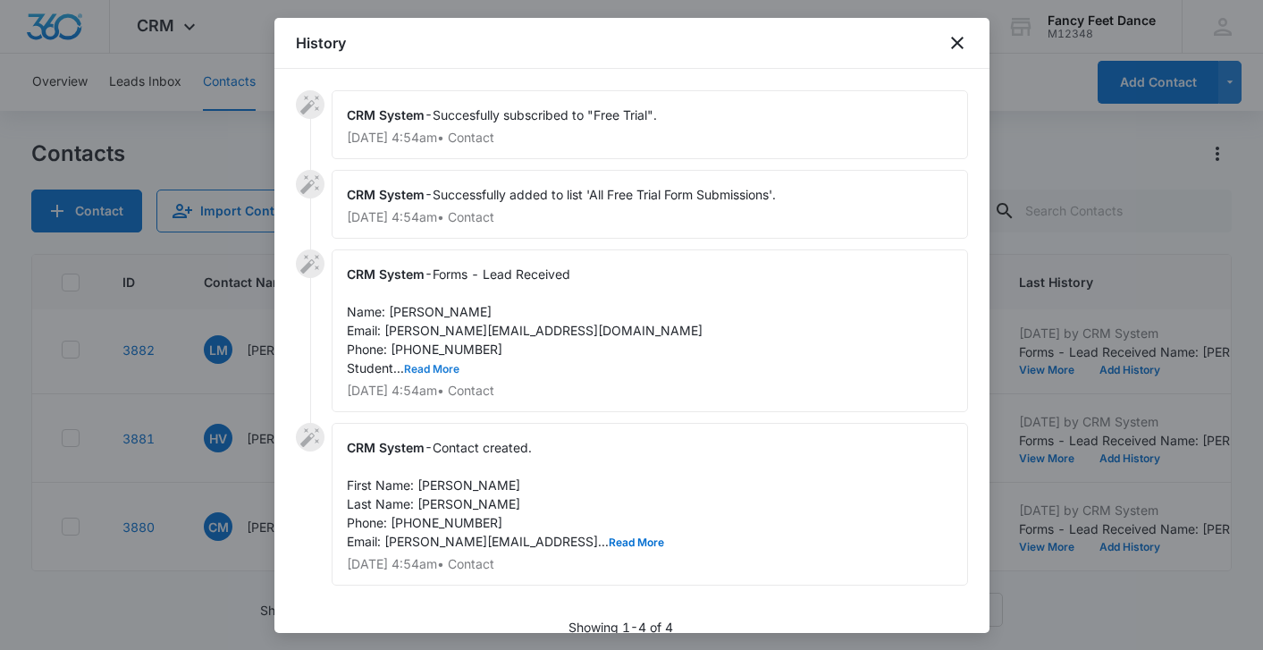
click at [437, 365] on button "Read More" at bounding box center [431, 369] width 55 height 11
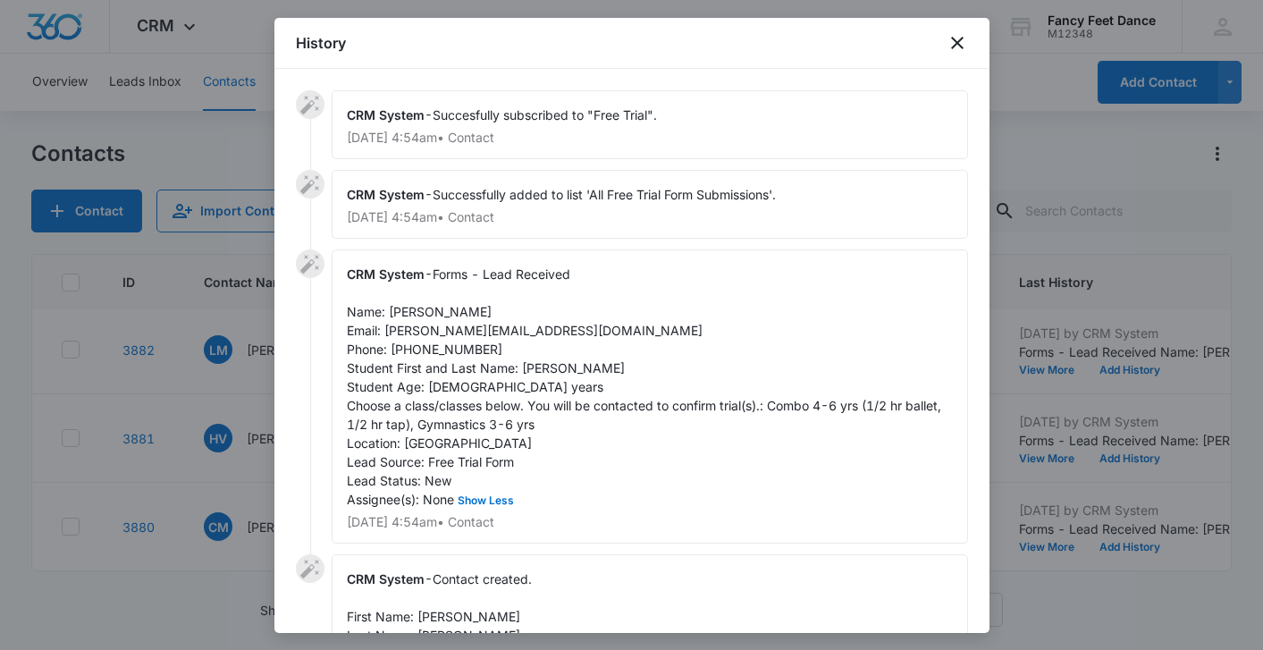
click at [543, 366] on span "Forms - Lead Received Name: [PERSON_NAME] Email: [PERSON_NAME][EMAIL_ADDRESS][D…" at bounding box center [646, 386] width 598 height 240
click at [421, 297] on div "CRM System - Forms - Lead Received Name: [PERSON_NAME] Email: [PERSON_NAME][EMA…" at bounding box center [650, 396] width 636 height 294
click at [420, 309] on span "Forms - Lead Received Name: [PERSON_NAME] Email: [PERSON_NAME][EMAIL_ADDRESS][D…" at bounding box center [646, 386] width 598 height 240
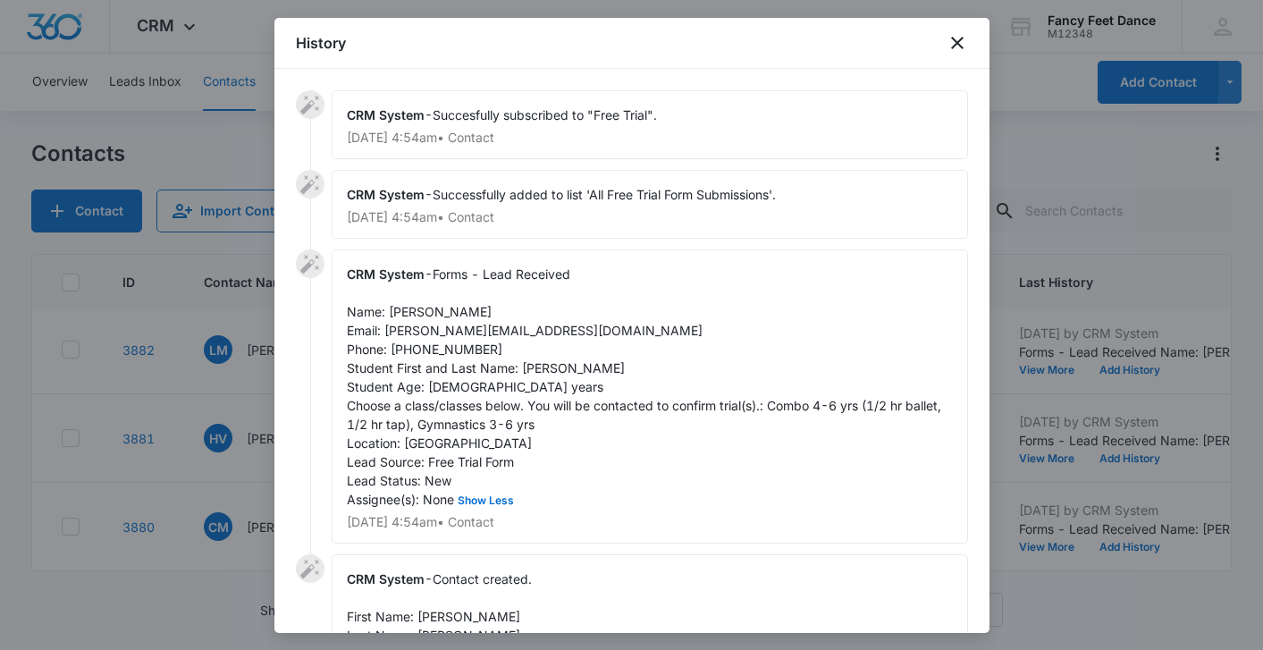
click at [442, 348] on span "Forms - Lead Received Name: [PERSON_NAME] Email: [PERSON_NAME][EMAIL_ADDRESS][D…" at bounding box center [646, 386] width 598 height 240
click at [249, 409] on div at bounding box center [631, 325] width 1263 height 650
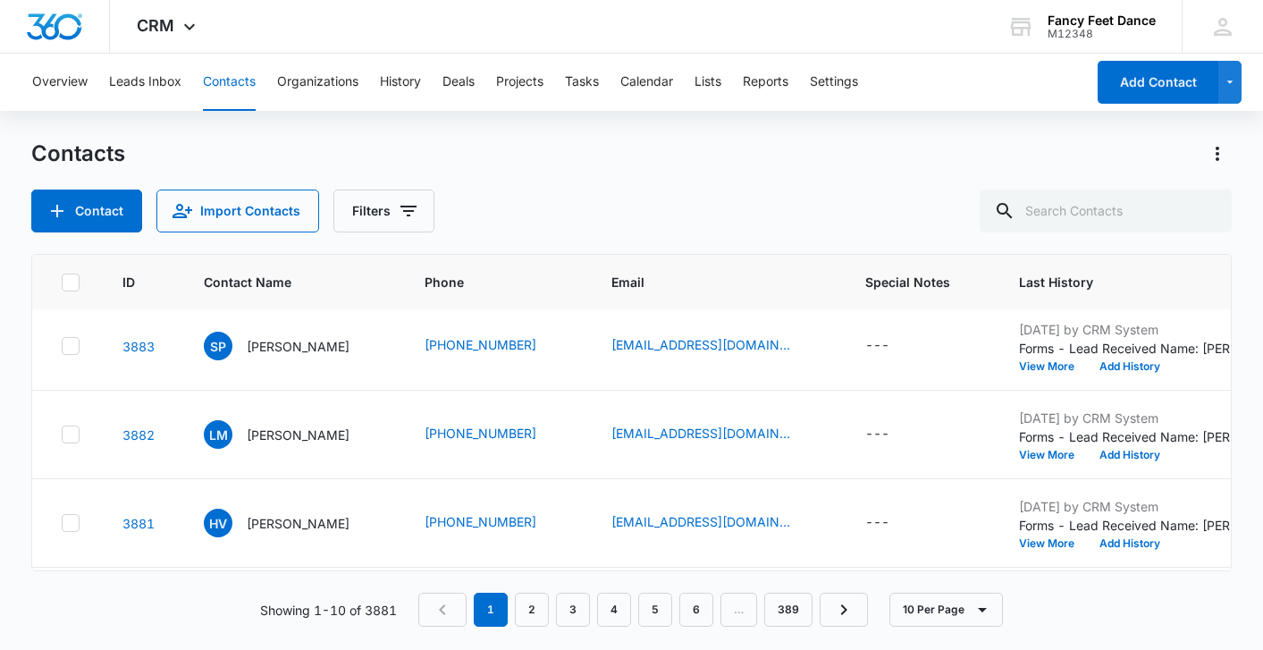
scroll to position [534, 0]
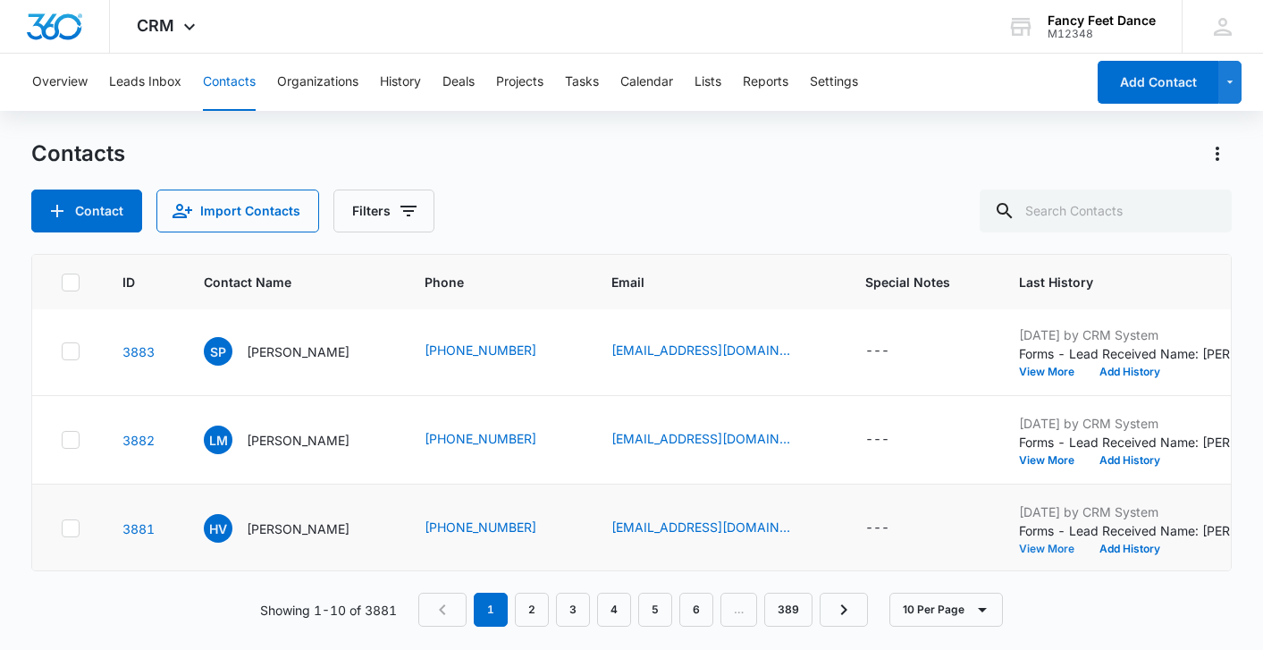
click at [1041, 553] on button "View More" at bounding box center [1053, 548] width 68 height 11
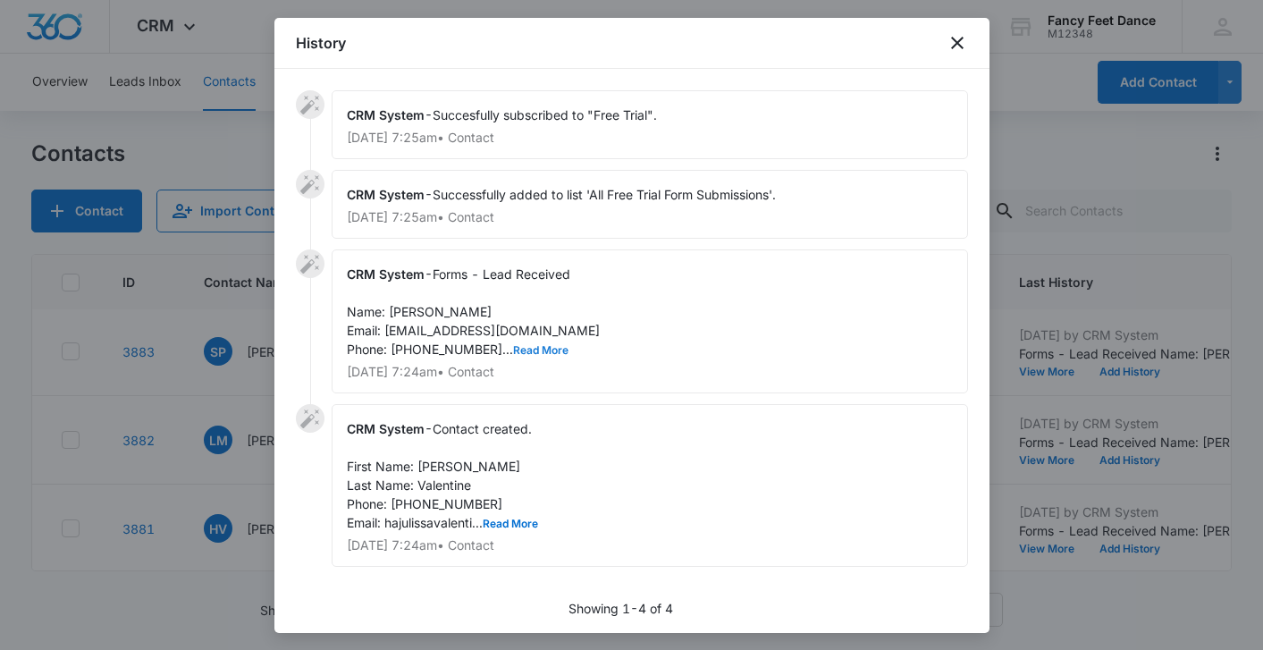
click at [513, 354] on button "Read More" at bounding box center [540, 350] width 55 height 11
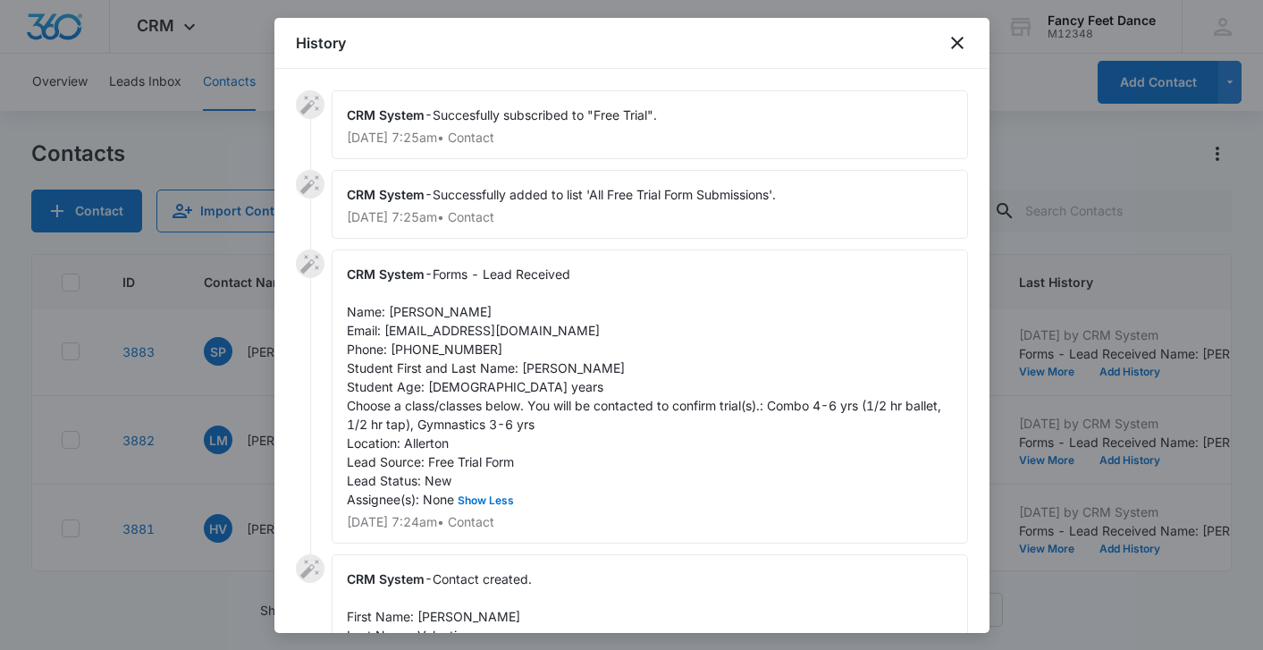
click at [533, 375] on div "CRM System - Forms - Lead Received Name: [PERSON_NAME] Email: [EMAIL_ADDRESS][D…" at bounding box center [650, 396] width 636 height 294
click at [533, 372] on span "Forms - Lead Received Name: [PERSON_NAME] Email: [EMAIL_ADDRESS][DOMAIN_NAME] P…" at bounding box center [646, 386] width 598 height 240
click at [410, 306] on span "Forms - Lead Received Name: [PERSON_NAME] Email: [EMAIL_ADDRESS][DOMAIN_NAME] P…" at bounding box center [646, 386] width 598 height 240
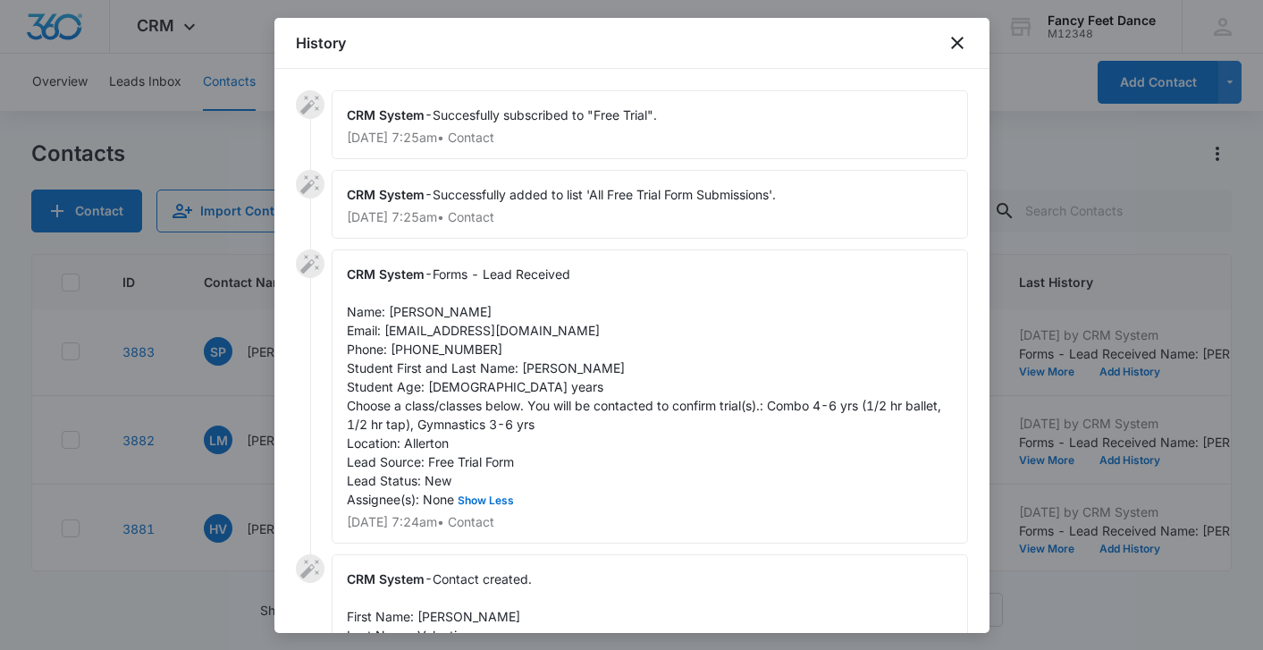
click at [410, 340] on div "CRM System - Forms - Lead Received Name: [PERSON_NAME] Email: [EMAIL_ADDRESS][D…" at bounding box center [650, 396] width 636 height 294
click at [215, 397] on div at bounding box center [631, 325] width 1263 height 650
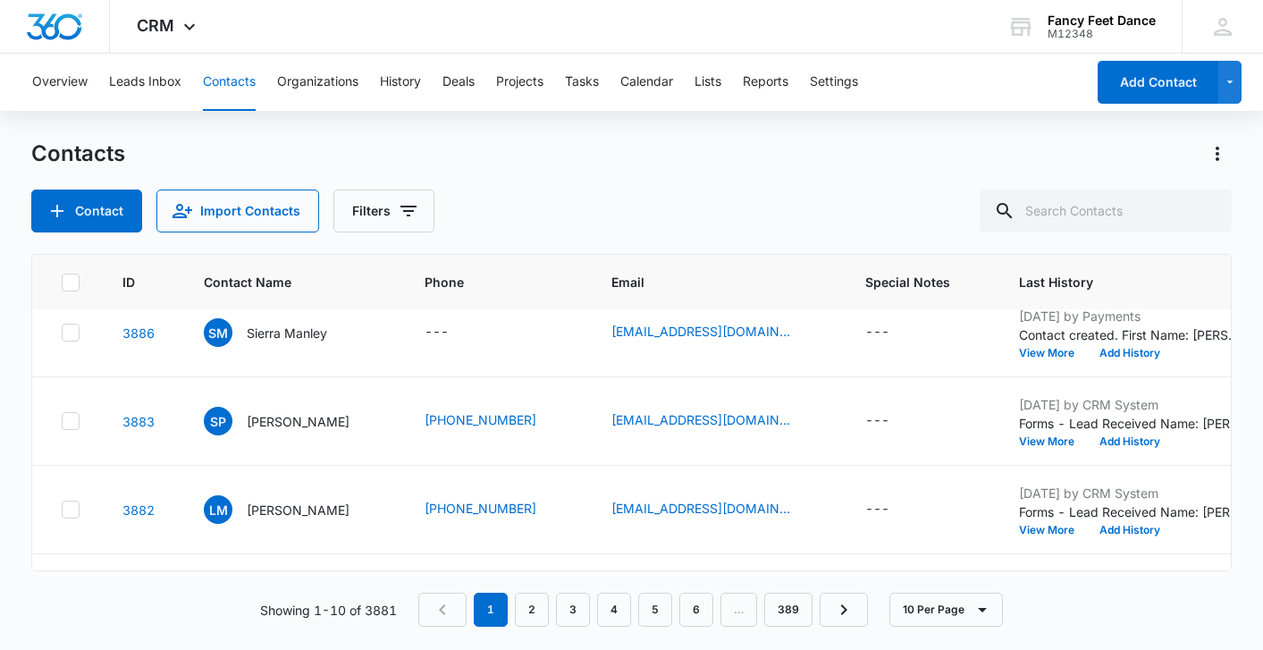
scroll to position [454, 0]
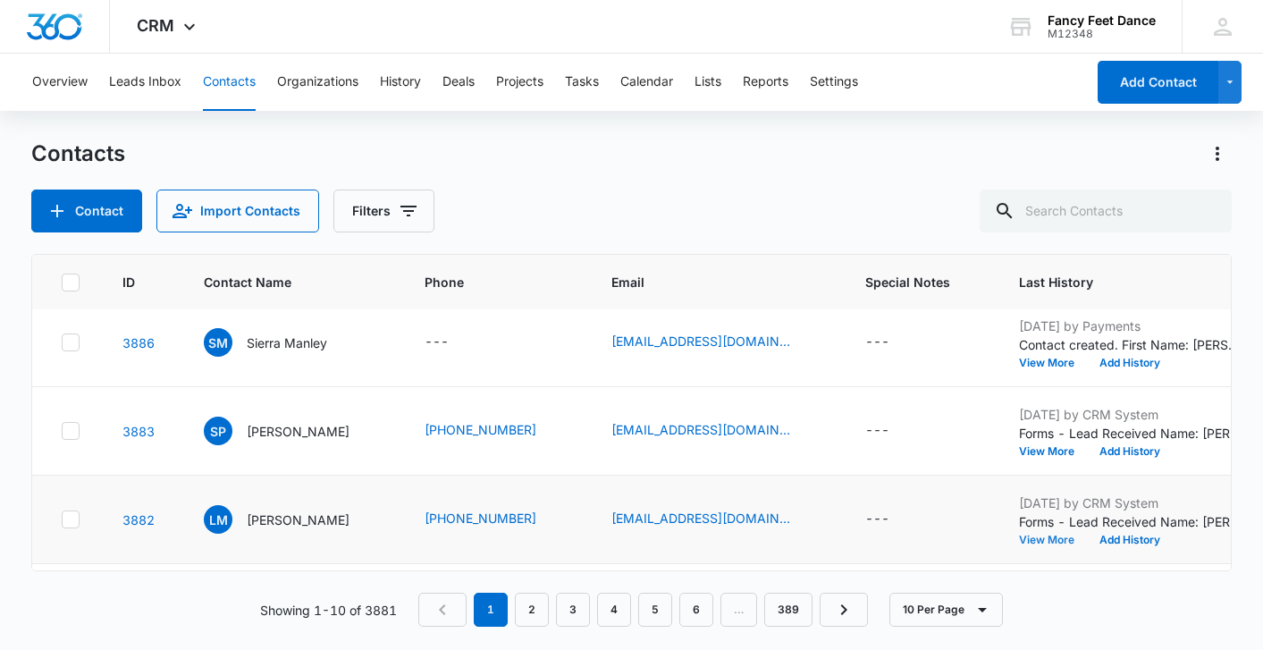
click at [1037, 543] on button "View More" at bounding box center [1053, 539] width 68 height 11
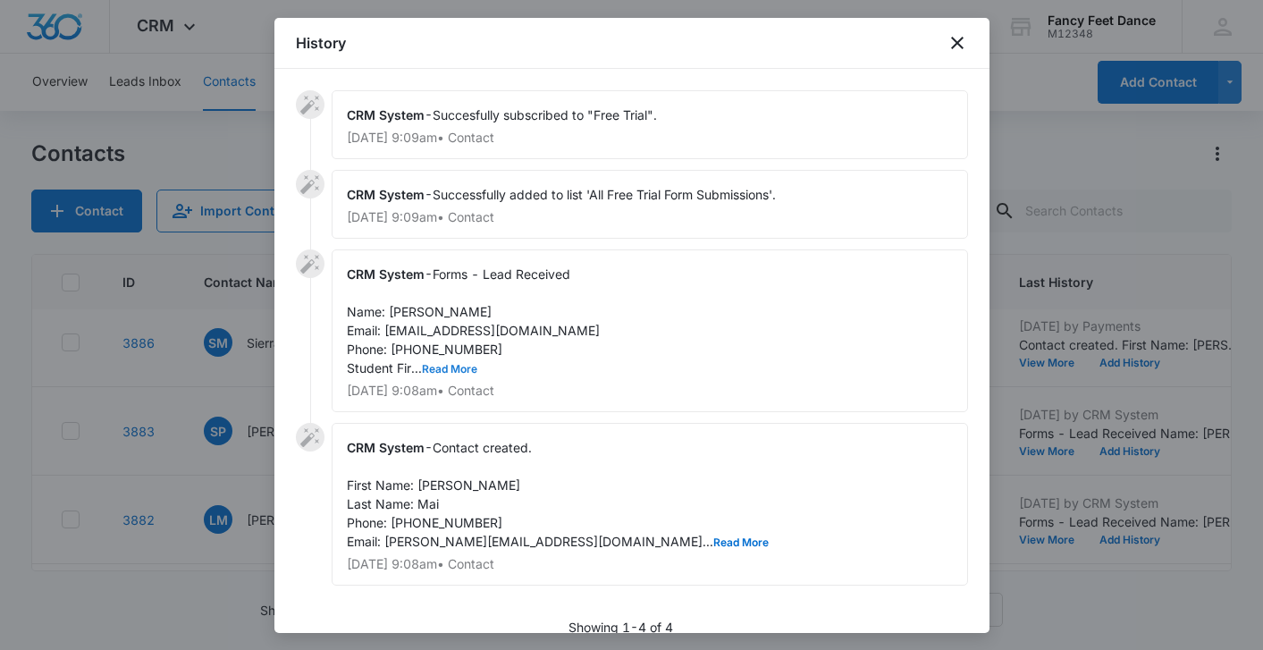
click at [445, 366] on button "Read More" at bounding box center [449, 369] width 55 height 11
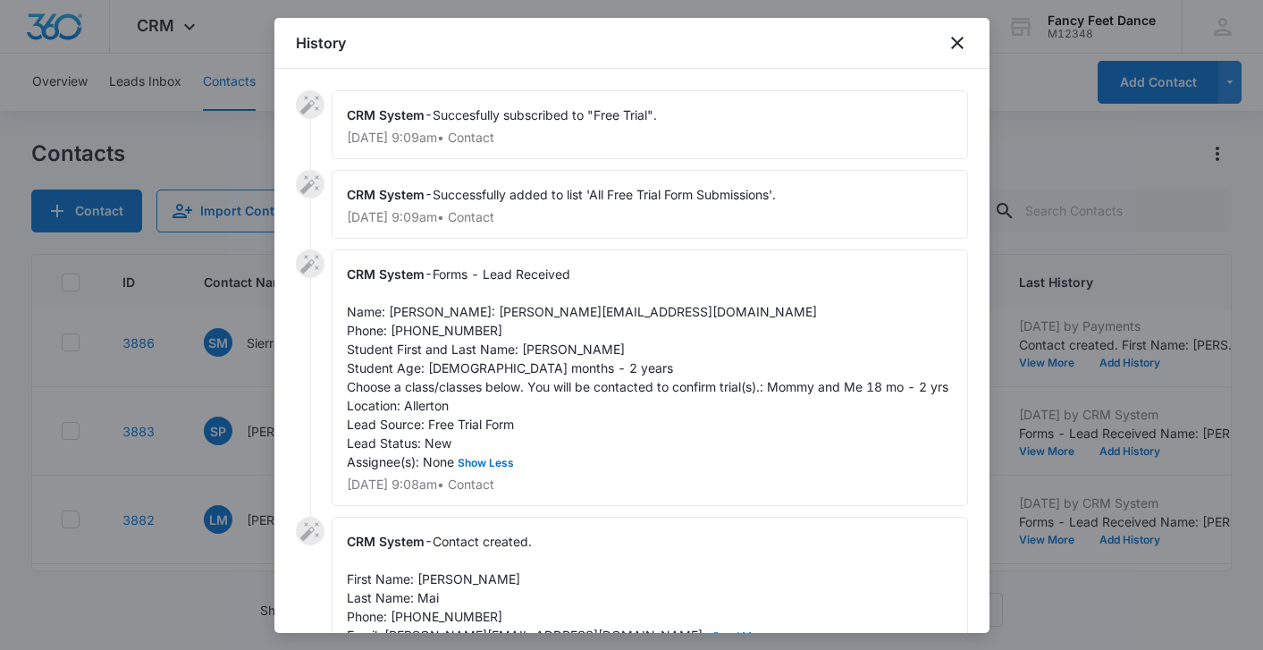
click at [529, 364] on span "Forms - Lead Received Name: [PERSON_NAME]: [PERSON_NAME][EMAIL_ADDRESS][DOMAIN_…" at bounding box center [647, 367] width 601 height 203
click at [394, 306] on span "Forms - Lead Received Name: [PERSON_NAME]: [PERSON_NAME][EMAIL_ADDRESS][DOMAIN_…" at bounding box center [647, 367] width 601 height 203
click at [438, 347] on span "Forms - Lead Received Name: [PERSON_NAME]: [PERSON_NAME][EMAIL_ADDRESS][DOMAIN_…" at bounding box center [647, 367] width 601 height 203
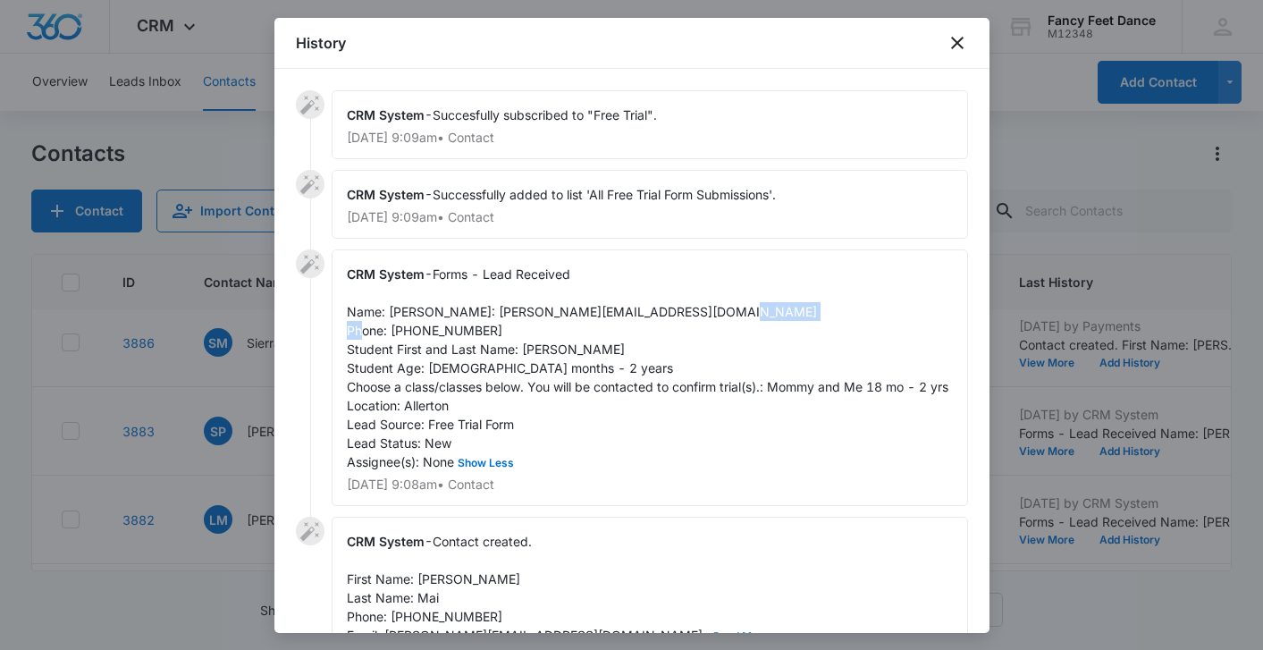
click at [438, 347] on span "Forms - Lead Received Name: [PERSON_NAME]: [PERSON_NAME][EMAIL_ADDRESS][DOMAIN_…" at bounding box center [647, 367] width 601 height 203
click at [219, 342] on div at bounding box center [631, 325] width 1263 height 650
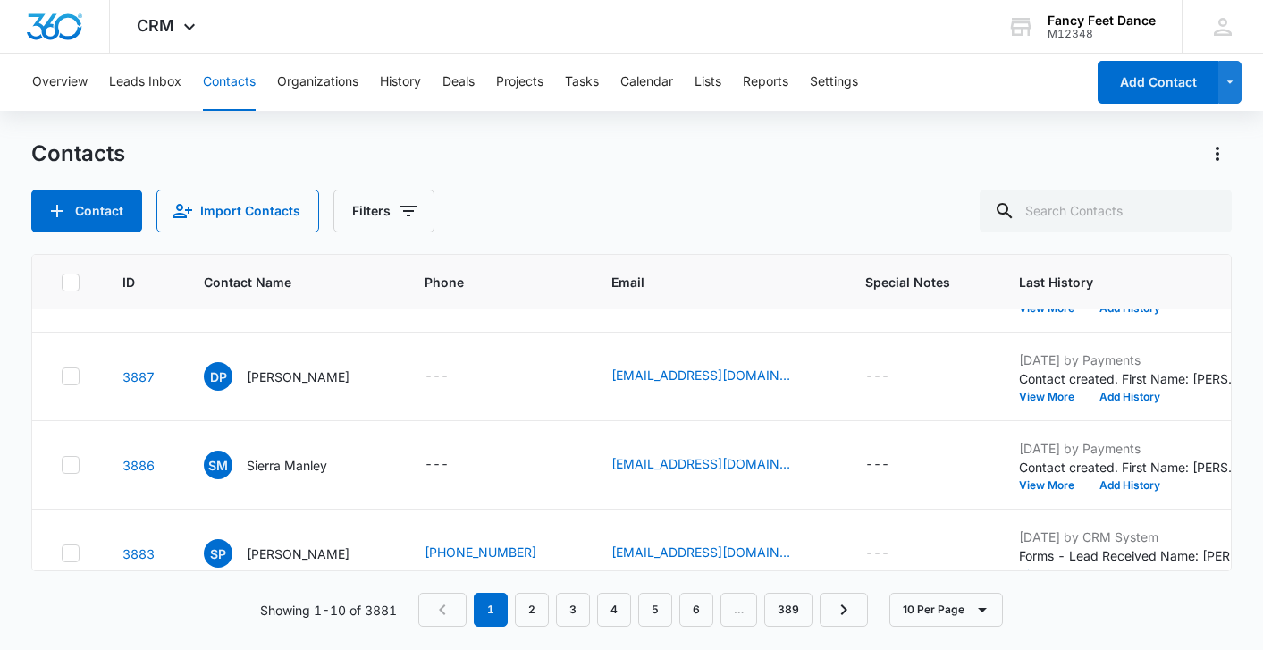
scroll to position [357, 0]
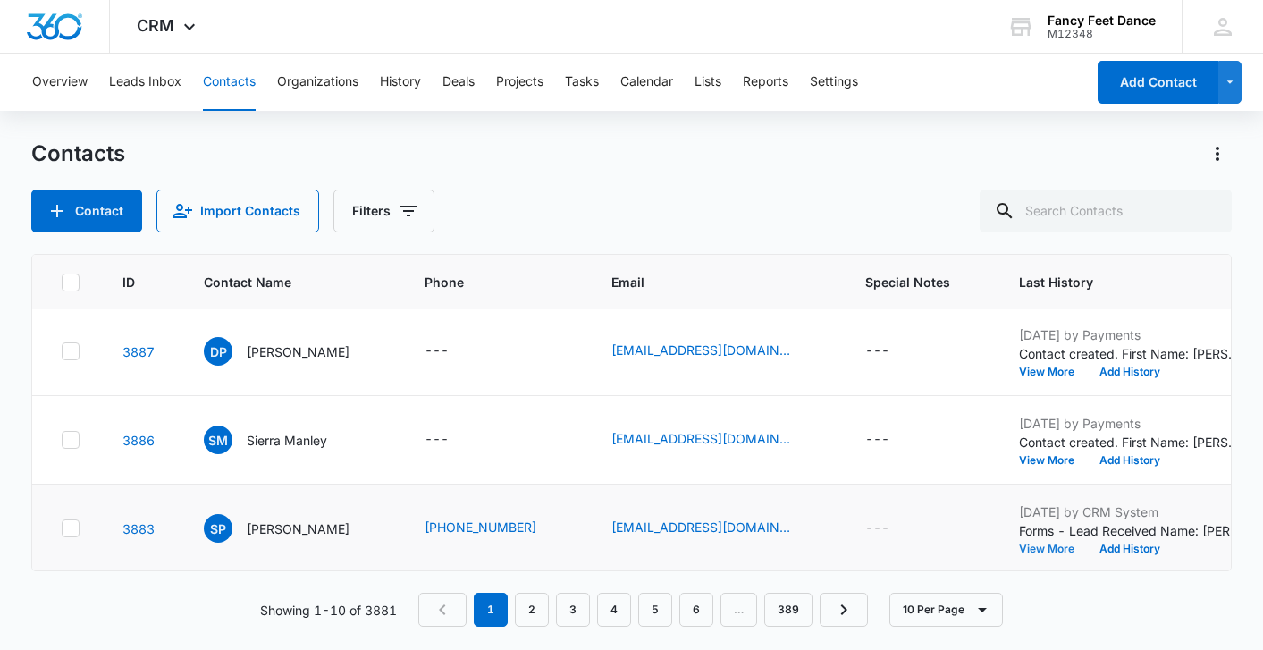
click at [1028, 547] on button "View More" at bounding box center [1053, 548] width 68 height 11
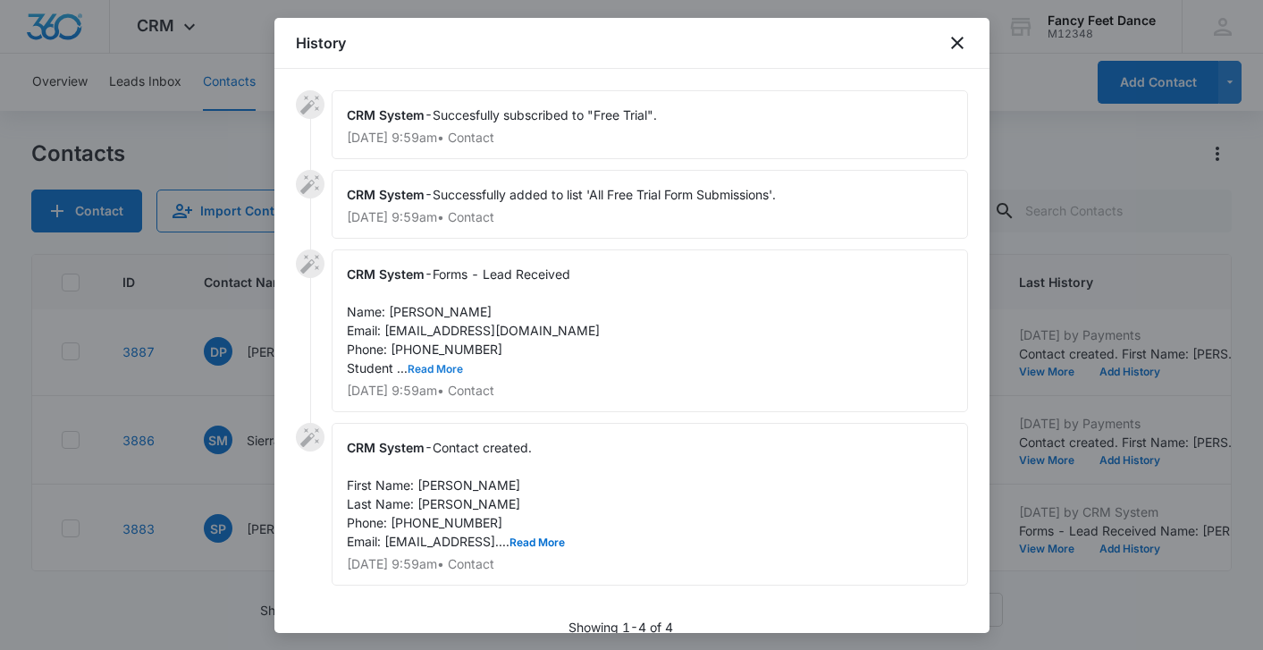
click at [440, 370] on button "Read More" at bounding box center [435, 369] width 55 height 11
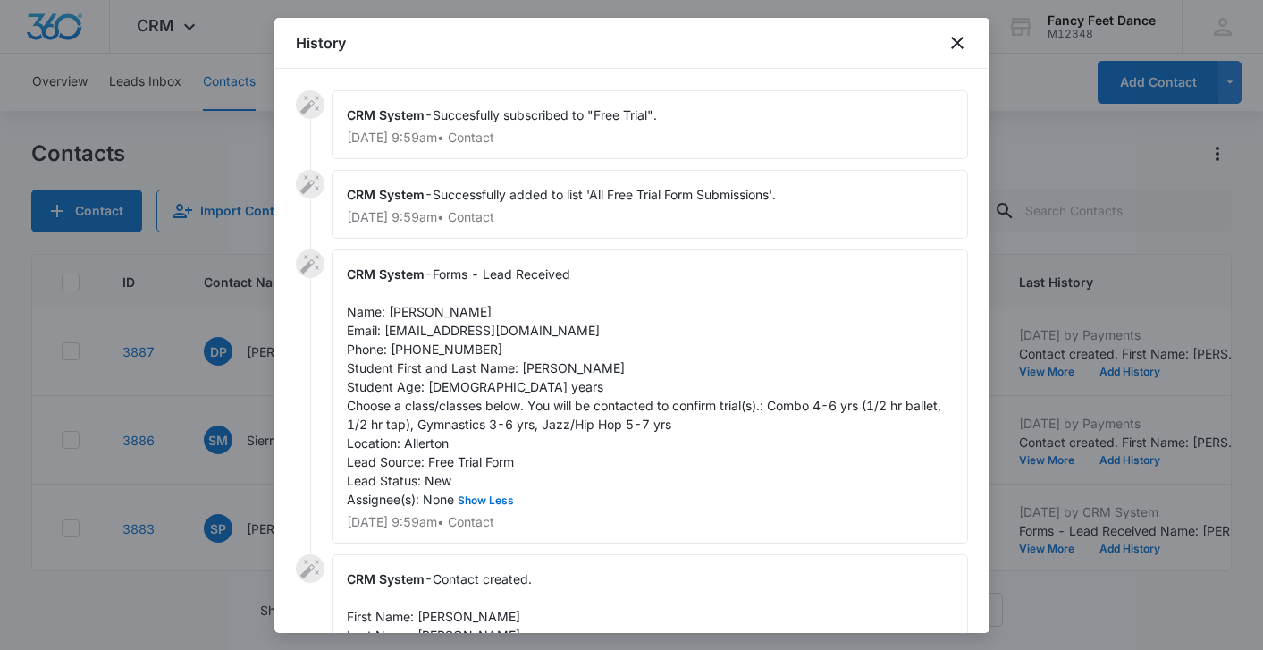
click at [433, 617] on span "Contact created. First Name: [PERSON_NAME] Last Name: [PERSON_NAME] Phone: [PHO…" at bounding box center [456, 625] width 218 height 109
drag, startPoint x: 485, startPoint y: 350, endPoint x: 386, endPoint y: 348, distance: 99.2
click at [386, 348] on span "Forms - Lead Received Name: [PERSON_NAME] Email: [EMAIL_ADDRESS][DOMAIN_NAME] P…" at bounding box center [646, 386] width 598 height 240
click at [247, 393] on div at bounding box center [631, 325] width 1263 height 650
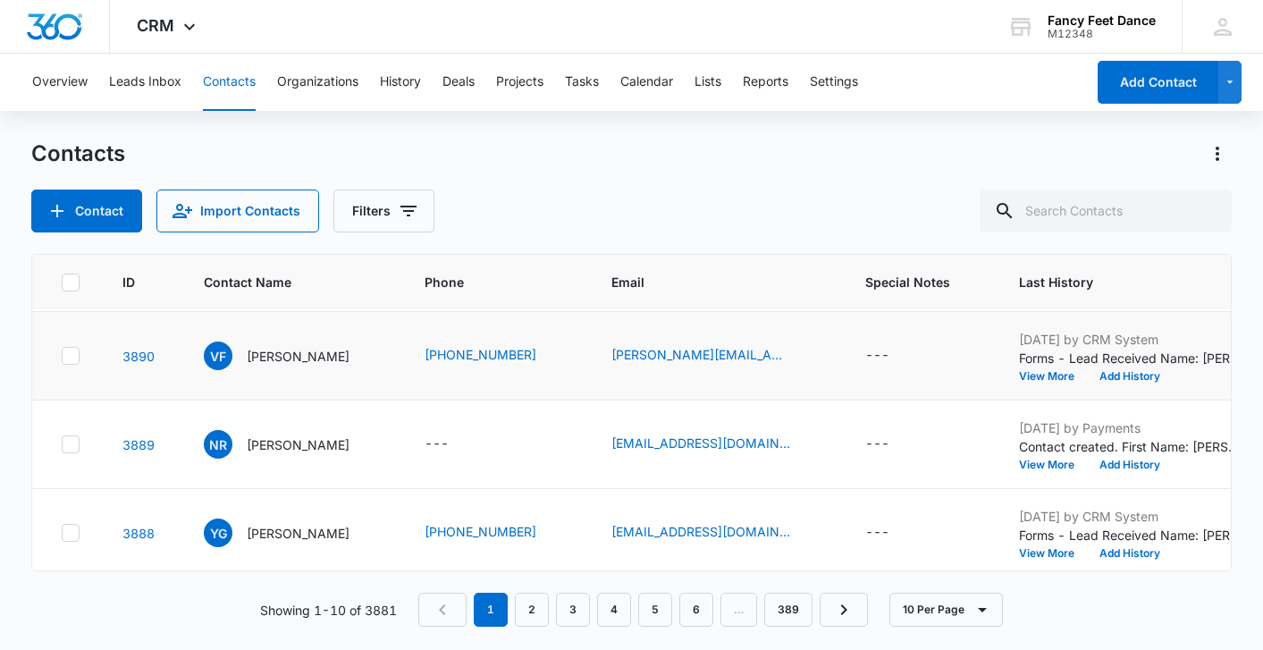
scroll to position [91, 0]
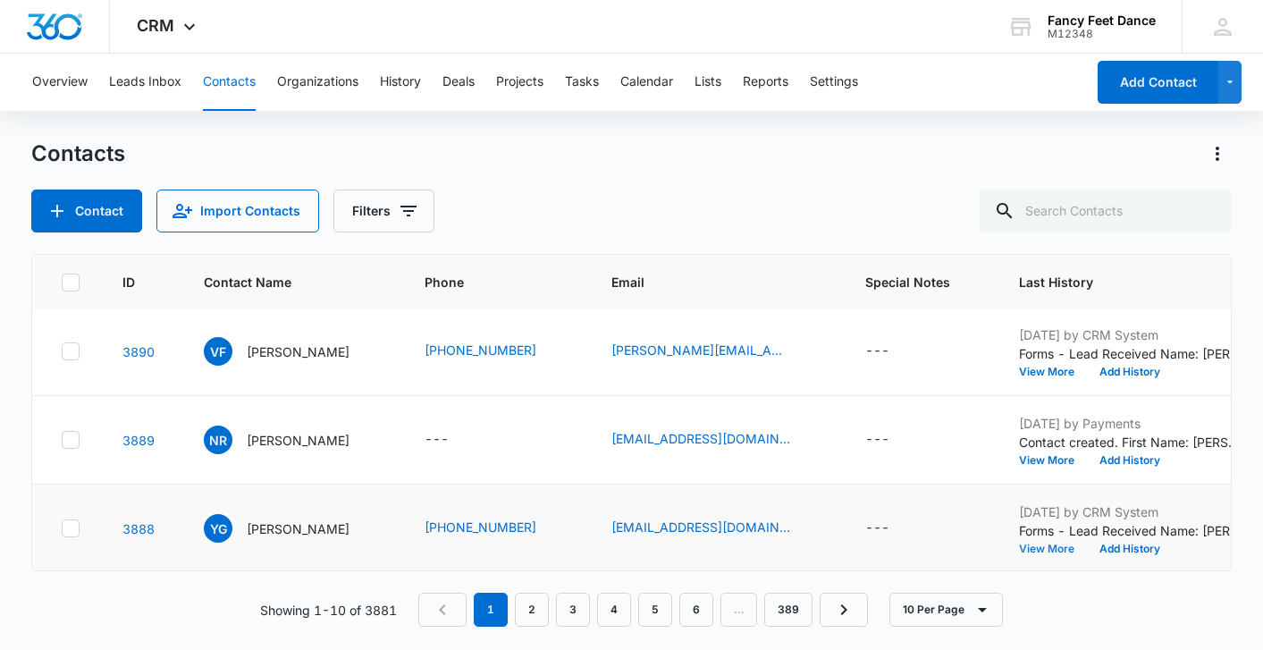
click at [1041, 543] on button "View More" at bounding box center [1053, 548] width 68 height 11
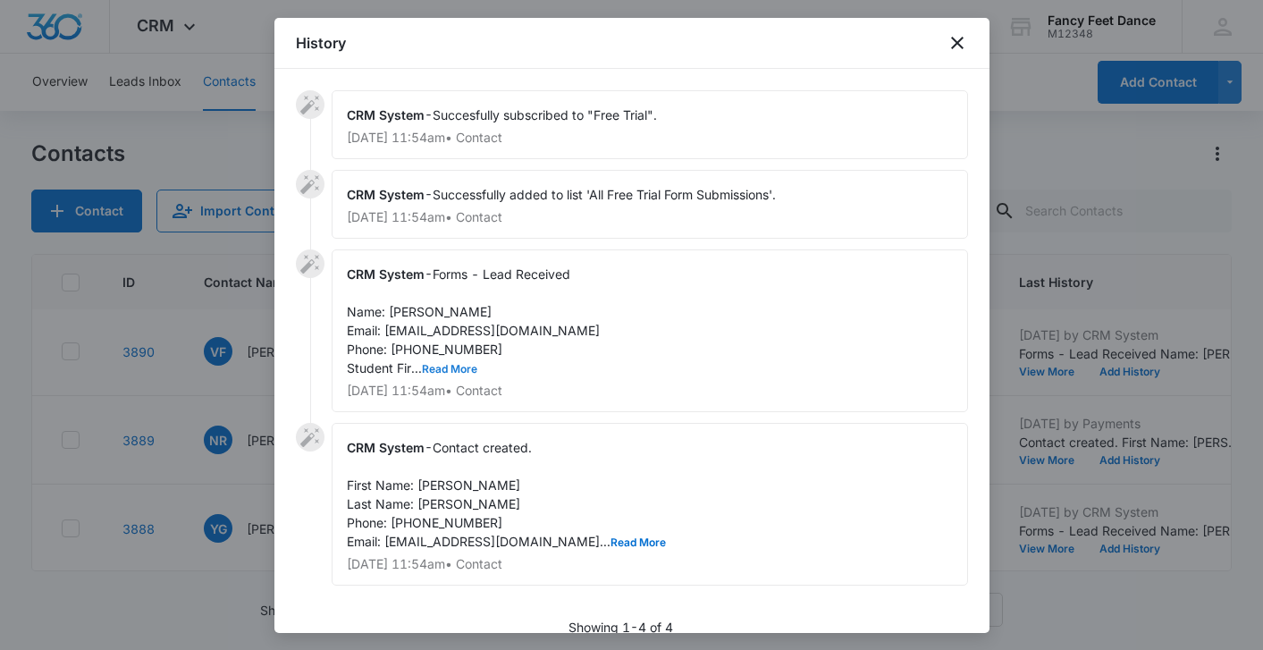
click at [442, 364] on button "Read More" at bounding box center [449, 369] width 55 height 11
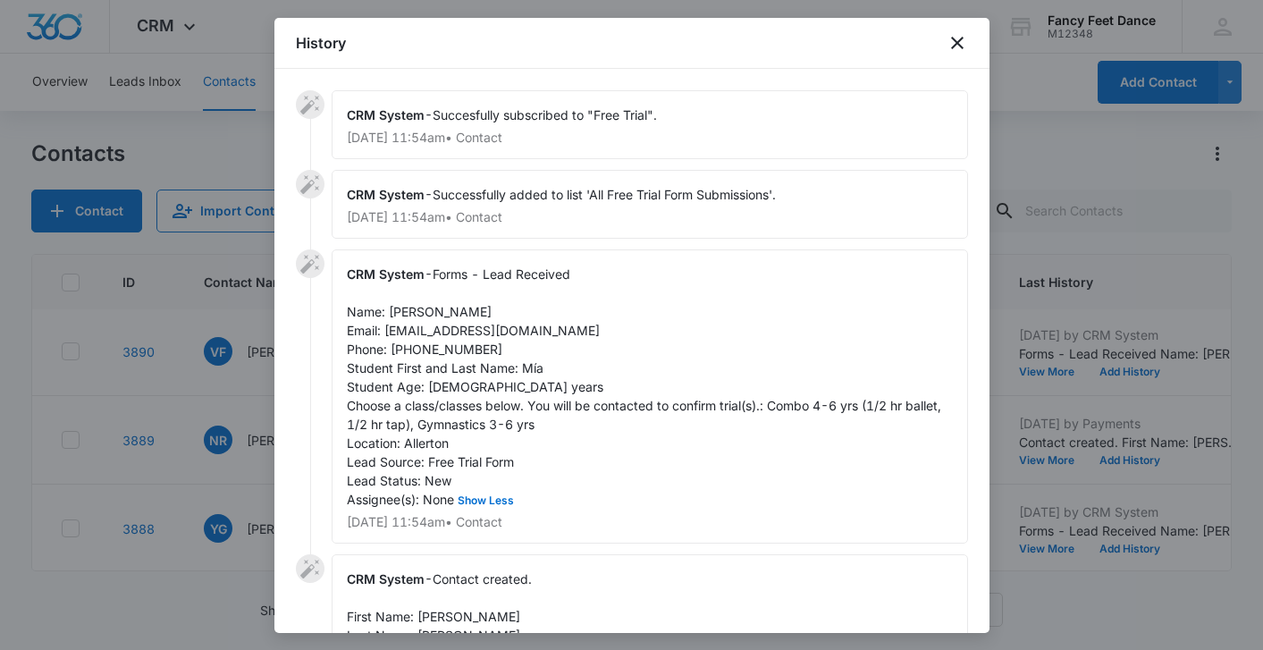
click at [526, 362] on span "Forms - Lead Received Name: [PERSON_NAME] Email: [EMAIL_ADDRESS][DOMAIN_NAME] P…" at bounding box center [646, 386] width 598 height 240
click at [394, 313] on span "Forms - Lead Received Name: [PERSON_NAME] Email: [EMAIL_ADDRESS][DOMAIN_NAME] P…" at bounding box center [646, 386] width 598 height 240
click at [457, 349] on span "Forms - Lead Received Name: [PERSON_NAME] Email: [EMAIL_ADDRESS][DOMAIN_NAME] P…" at bounding box center [646, 386] width 598 height 240
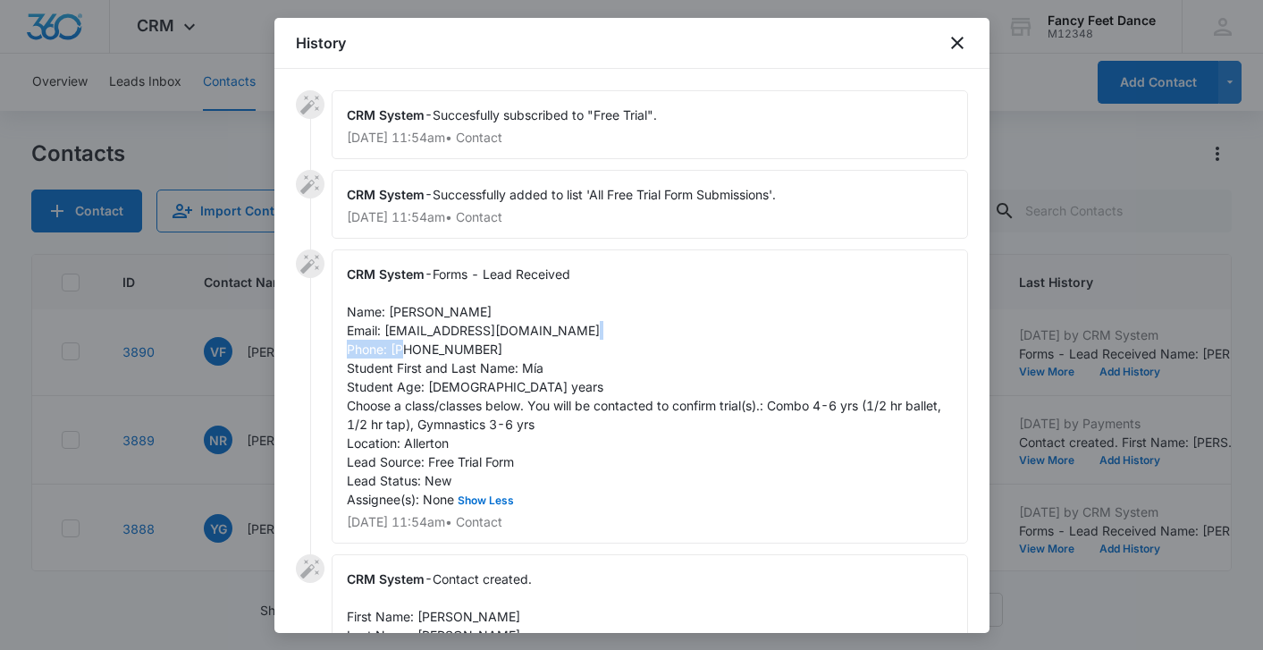
click at [457, 349] on span "Forms - Lead Received Name: [PERSON_NAME] Email: [EMAIL_ADDRESS][DOMAIN_NAME] P…" at bounding box center [646, 386] width 598 height 240
click at [166, 483] on div at bounding box center [631, 325] width 1263 height 650
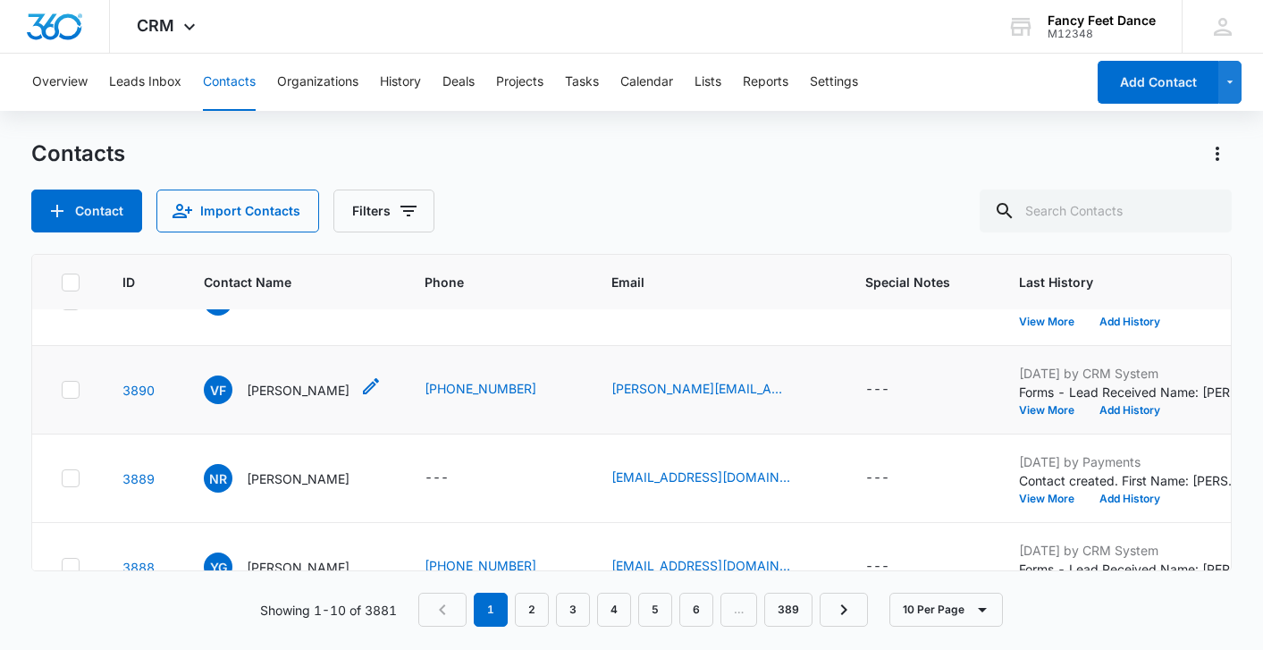
scroll to position [0, 0]
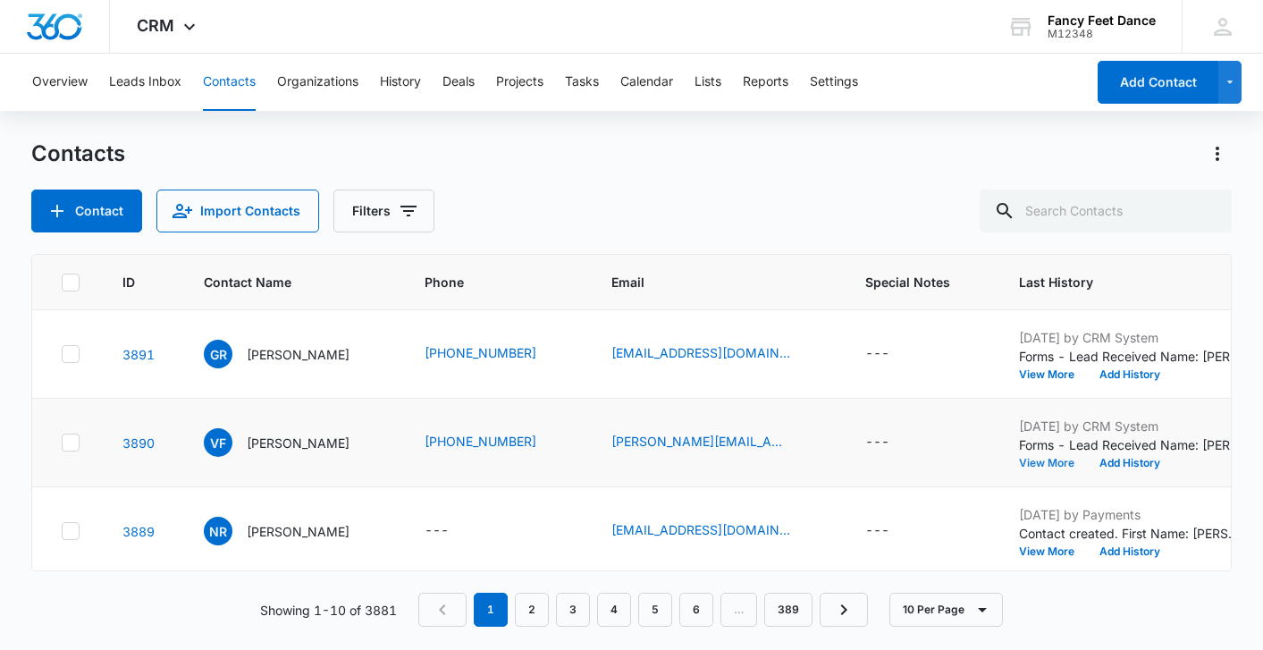
click at [1039, 460] on button "View More" at bounding box center [1053, 463] width 68 height 11
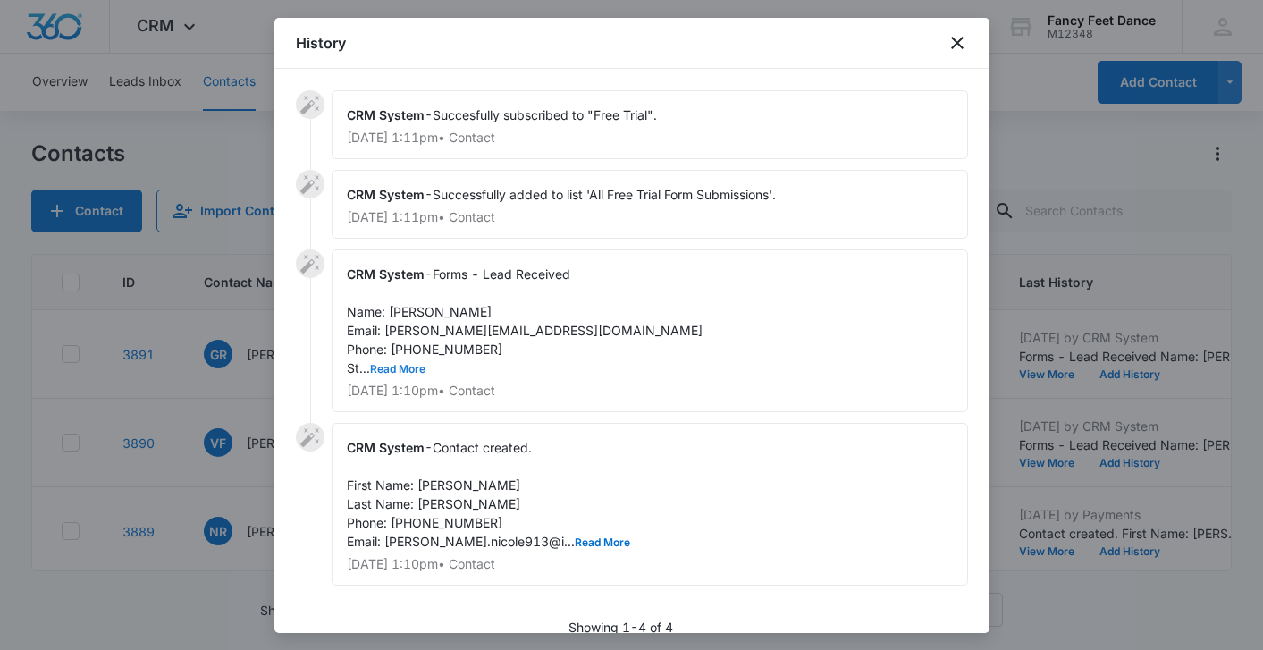
click at [409, 369] on button "Read More" at bounding box center [397, 369] width 55 height 11
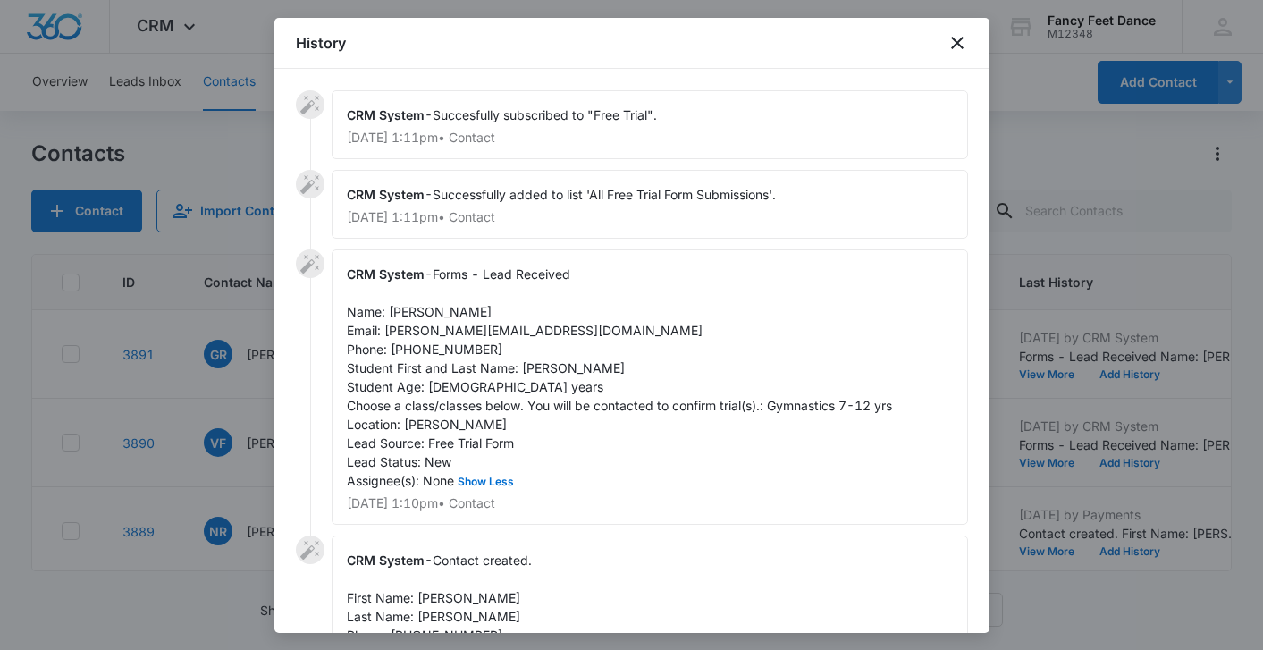
click at [533, 370] on span "Forms - Lead Received Name: [PERSON_NAME] Email: [PERSON_NAME][EMAIL_ADDRESS][D…" at bounding box center [619, 377] width 545 height 222
click at [411, 309] on span "Forms - Lead Received Name: [PERSON_NAME] Email: [PERSON_NAME][EMAIL_ADDRESS][D…" at bounding box center [619, 377] width 545 height 222
click at [449, 349] on span "Forms - Lead Received Name: [PERSON_NAME] Email: [PERSON_NAME][EMAIL_ADDRESS][D…" at bounding box center [619, 377] width 545 height 222
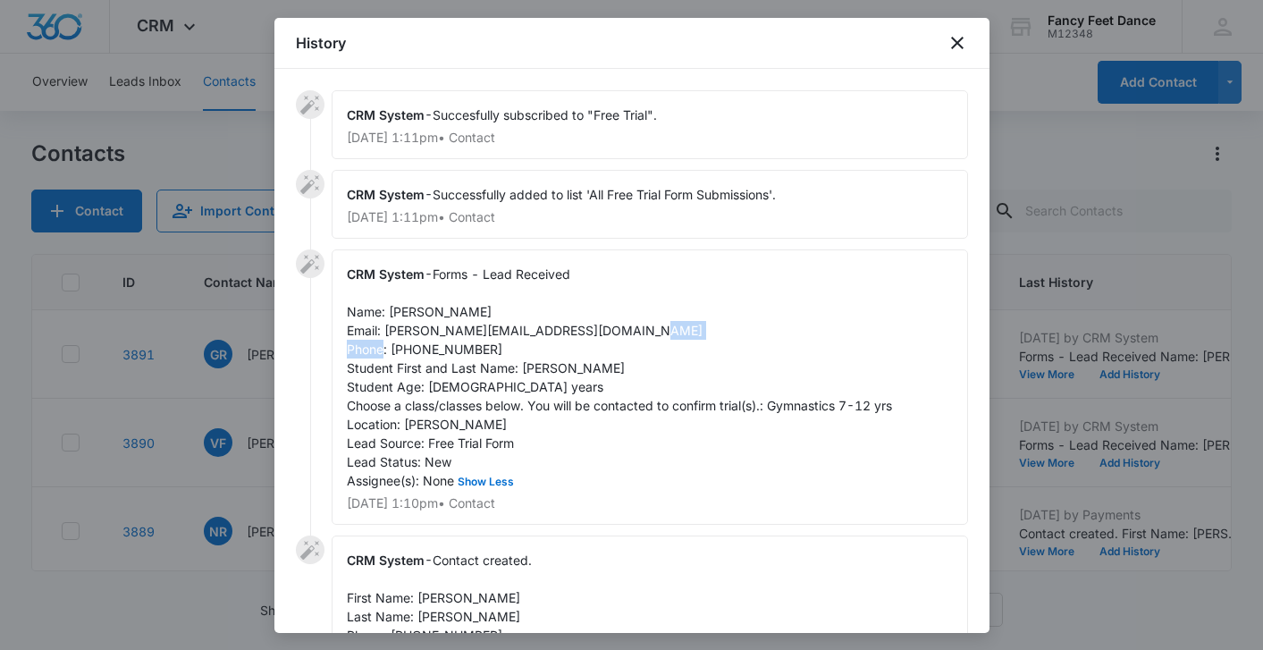
click at [449, 349] on span "Forms - Lead Received Name: [PERSON_NAME] Email: [PERSON_NAME][EMAIL_ADDRESS][D…" at bounding box center [619, 377] width 545 height 222
click at [238, 338] on div at bounding box center [631, 325] width 1263 height 650
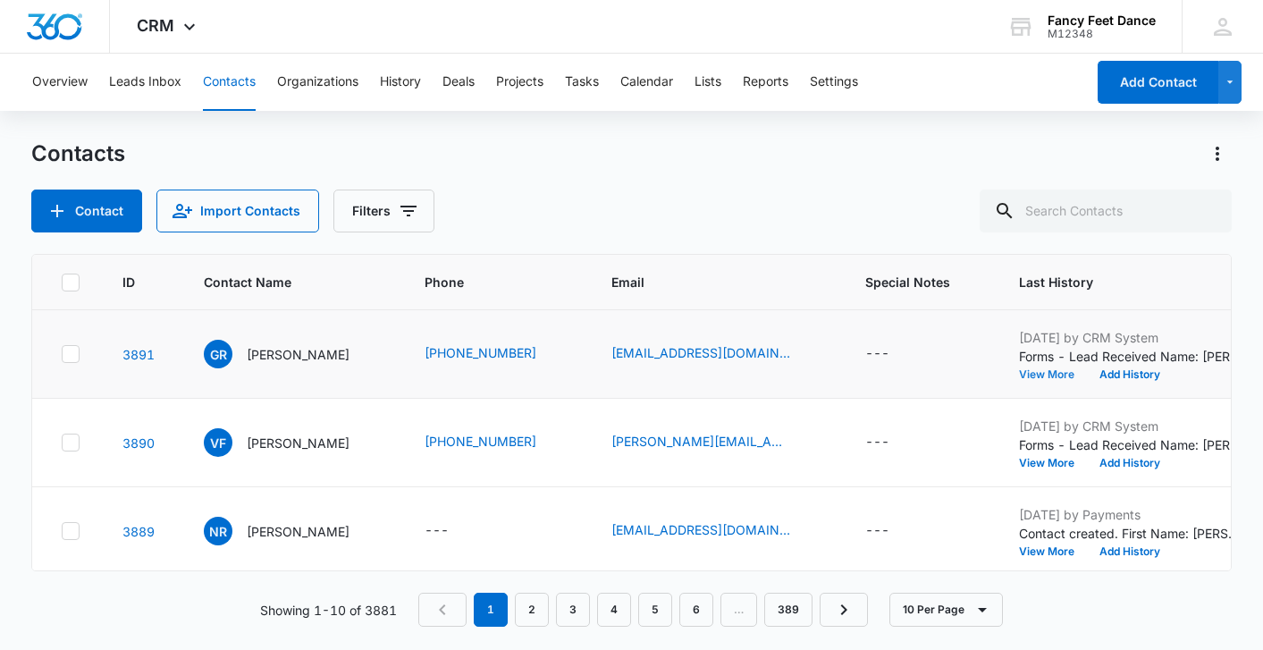
click at [1039, 374] on button "View More" at bounding box center [1053, 374] width 68 height 11
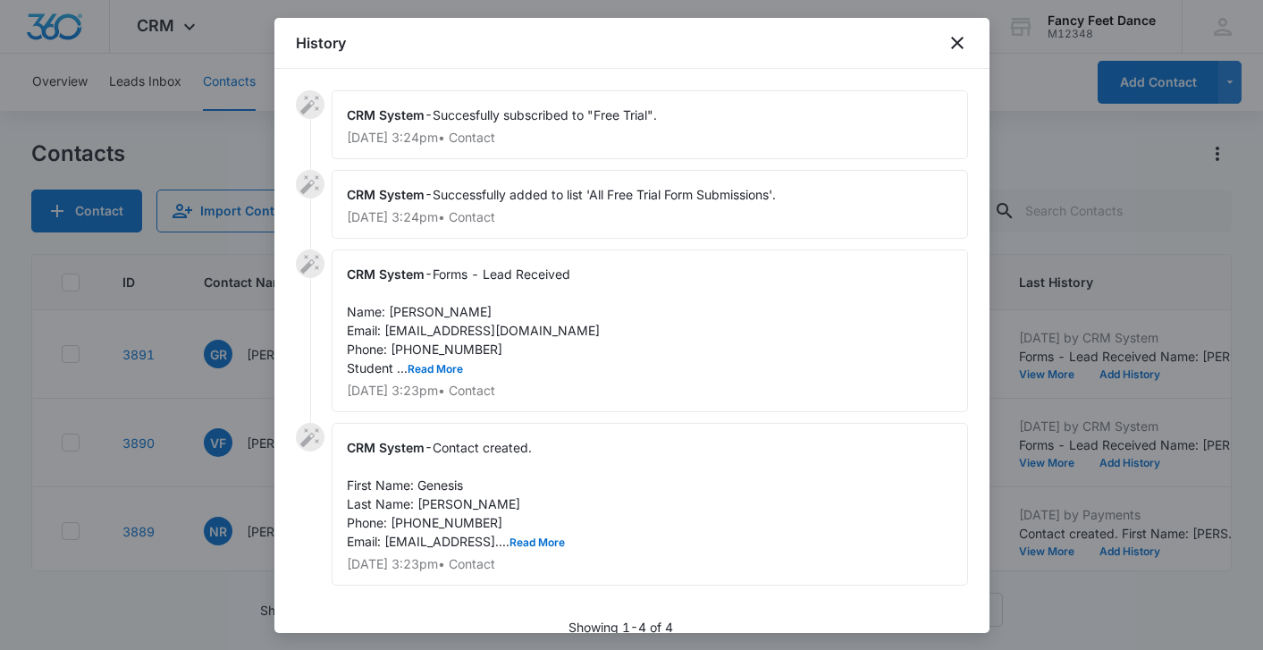
click at [429, 377] on div "CRM System - Forms - Lead Received Name: [PERSON_NAME] Email: [EMAIL_ADDRESS][D…" at bounding box center [650, 330] width 636 height 163
click at [429, 373] on button "Read More" at bounding box center [435, 369] width 55 height 11
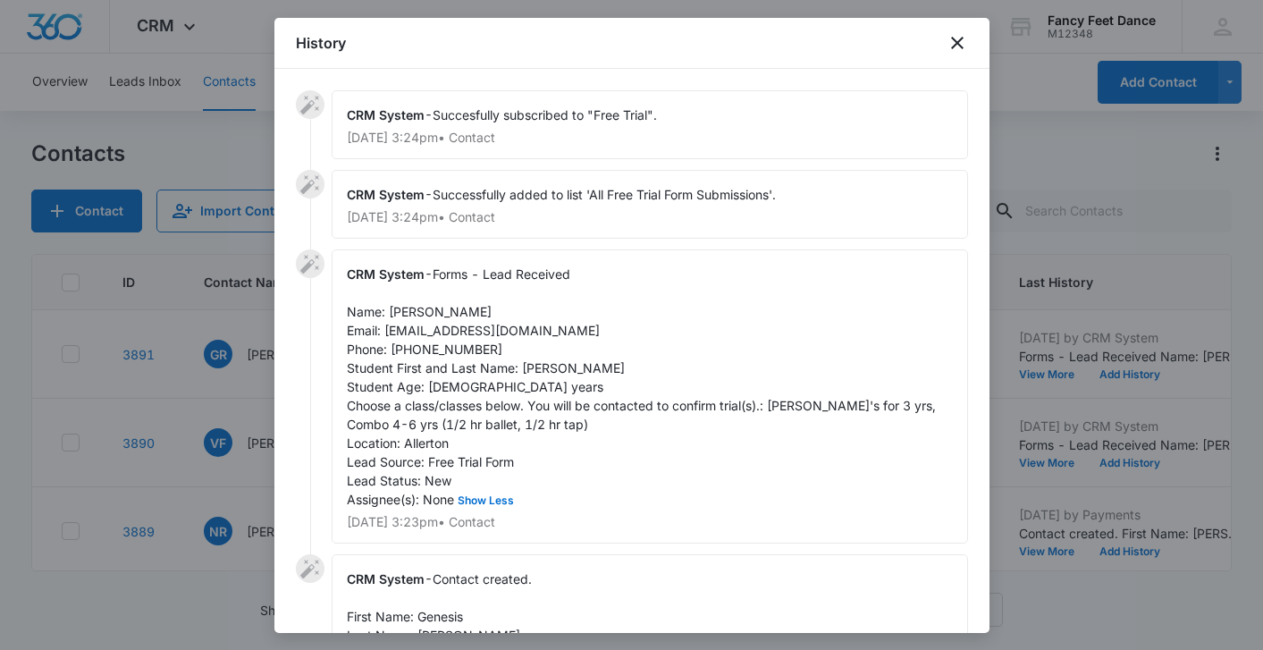
click at [522, 368] on span "Forms - Lead Received Name: [PERSON_NAME] Email: [EMAIL_ADDRESS][DOMAIN_NAME] P…" at bounding box center [643, 386] width 593 height 240
click at [411, 313] on span "Forms - Lead Received Name: [PERSON_NAME] Email: [EMAIL_ADDRESS][DOMAIN_NAME] P…" at bounding box center [643, 386] width 593 height 240
click at [450, 354] on span "Forms - Lead Received Name: [PERSON_NAME] Email: [EMAIL_ADDRESS][DOMAIN_NAME] P…" at bounding box center [643, 386] width 593 height 240
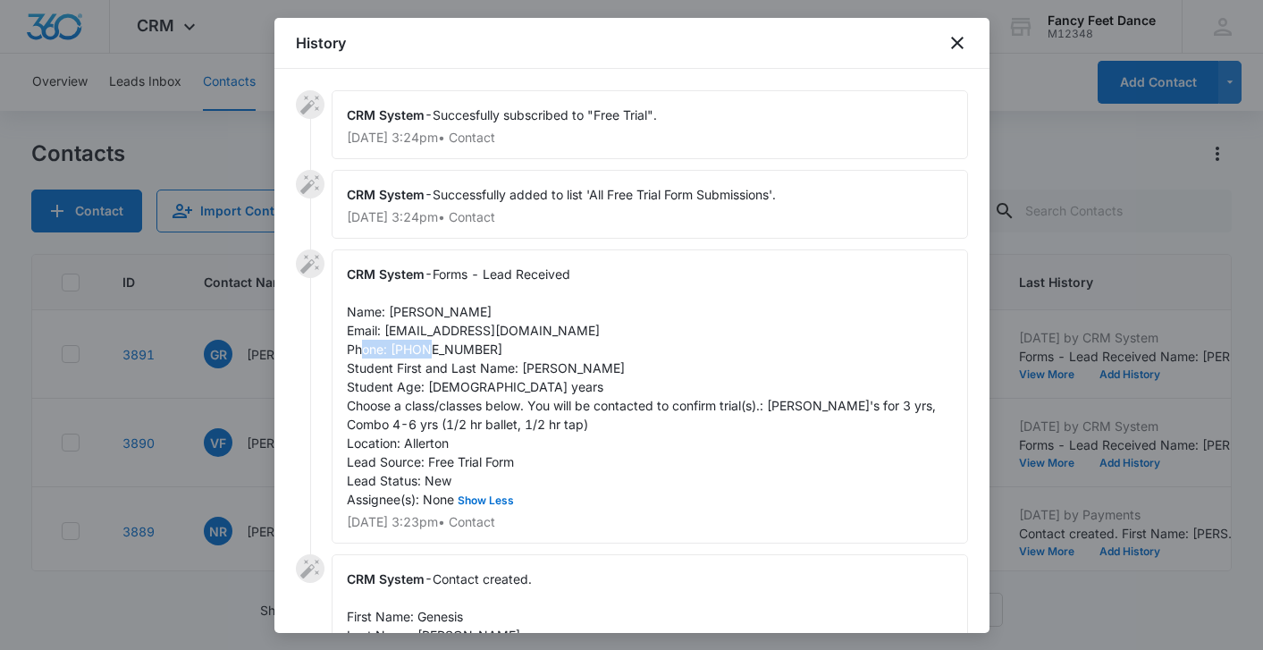
click at [450, 354] on span "Forms - Lead Received Name: [PERSON_NAME] Email: [EMAIL_ADDRESS][DOMAIN_NAME] P…" at bounding box center [643, 386] width 593 height 240
click at [216, 401] on div at bounding box center [631, 325] width 1263 height 650
